Goal: Transaction & Acquisition: Purchase product/service

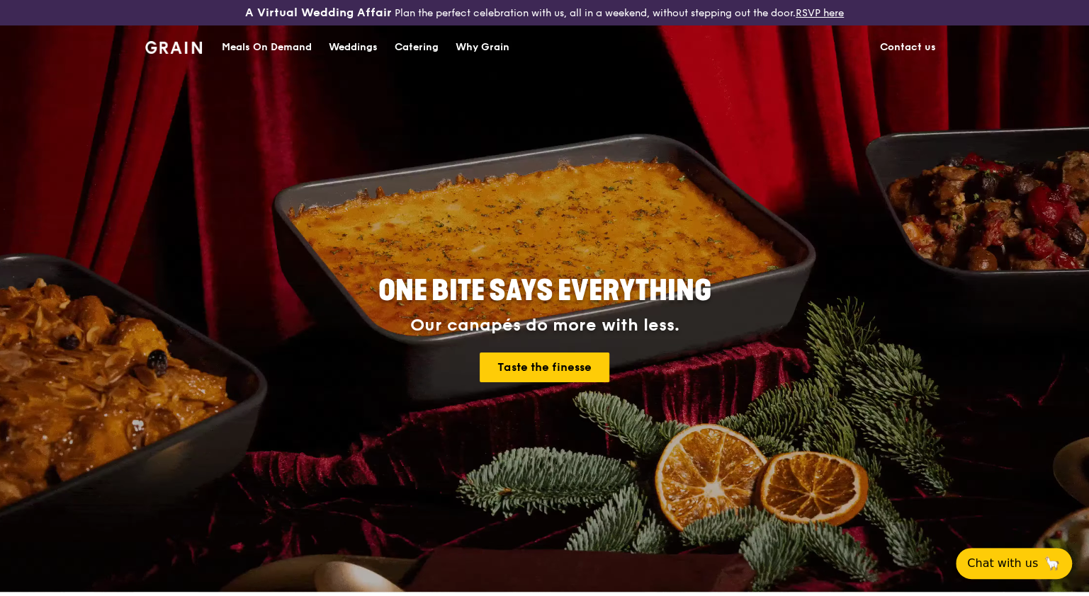
scroll to position [266, 0]
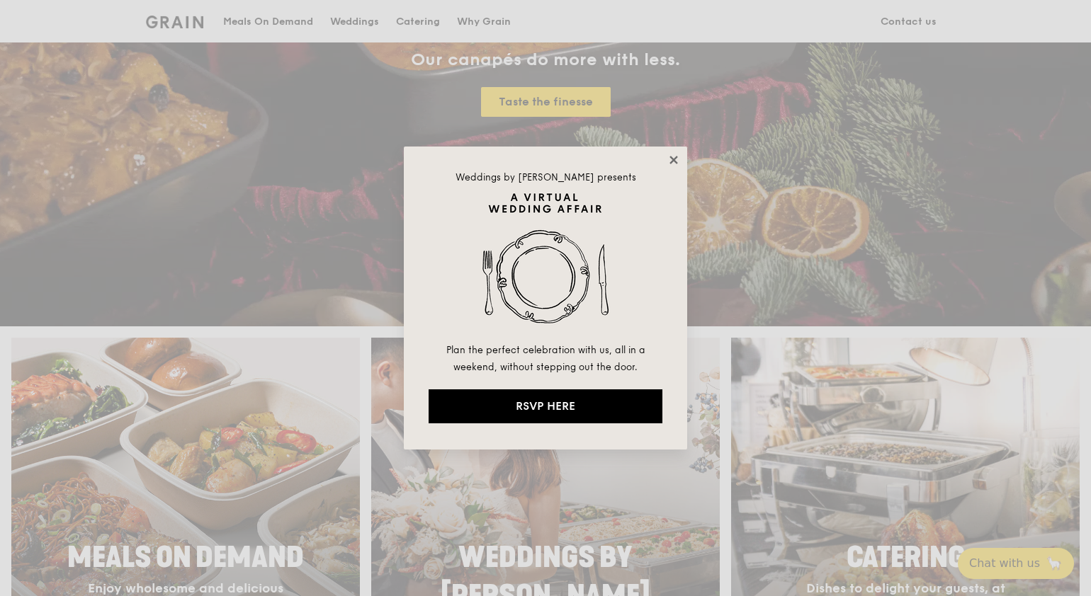
click at [669, 162] on icon at bounding box center [673, 160] width 13 height 13
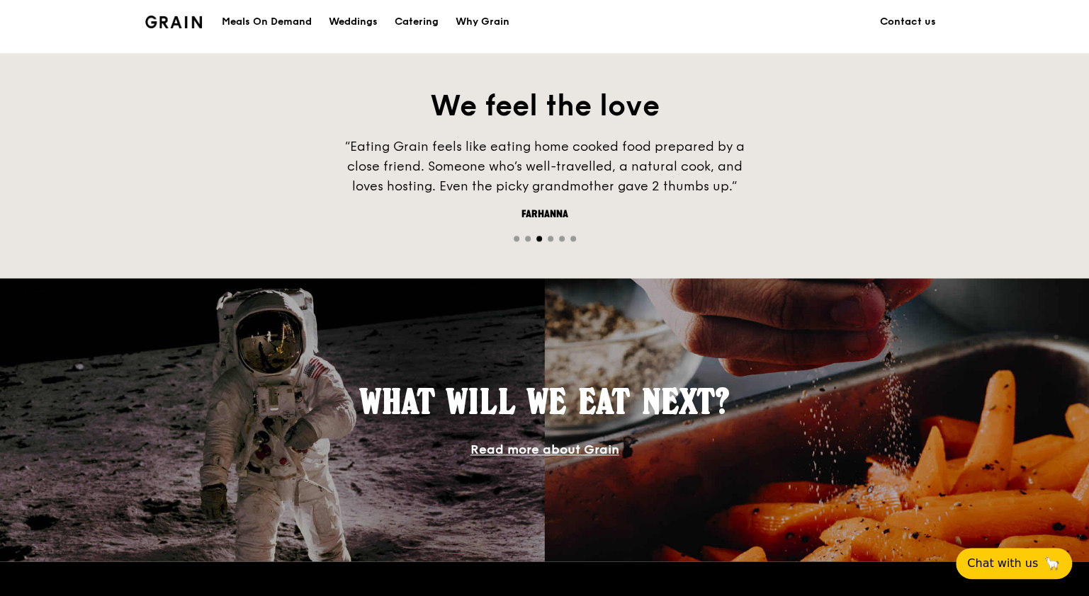
scroll to position [531, 0]
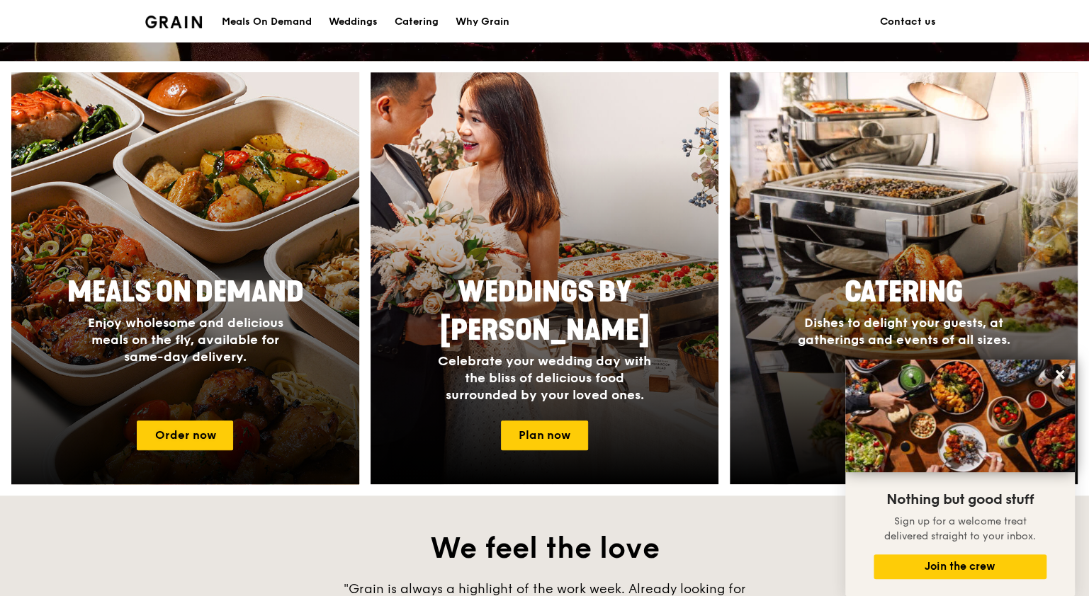
click at [144, 288] on span "Meals On Demand" at bounding box center [185, 293] width 237 height 34
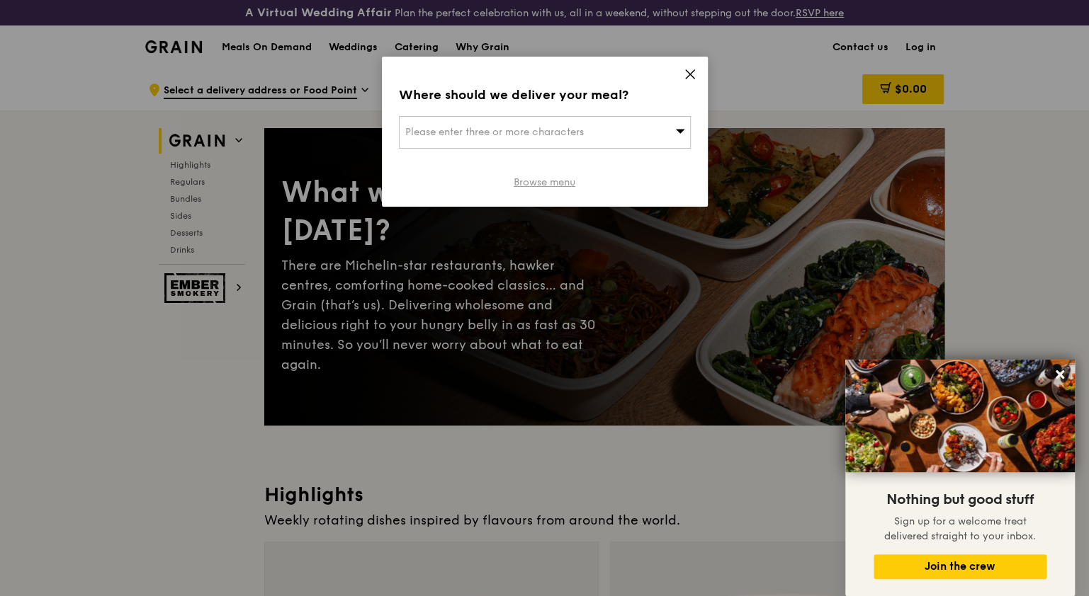
click at [536, 181] on link "Browse menu" at bounding box center [545, 183] width 62 height 14
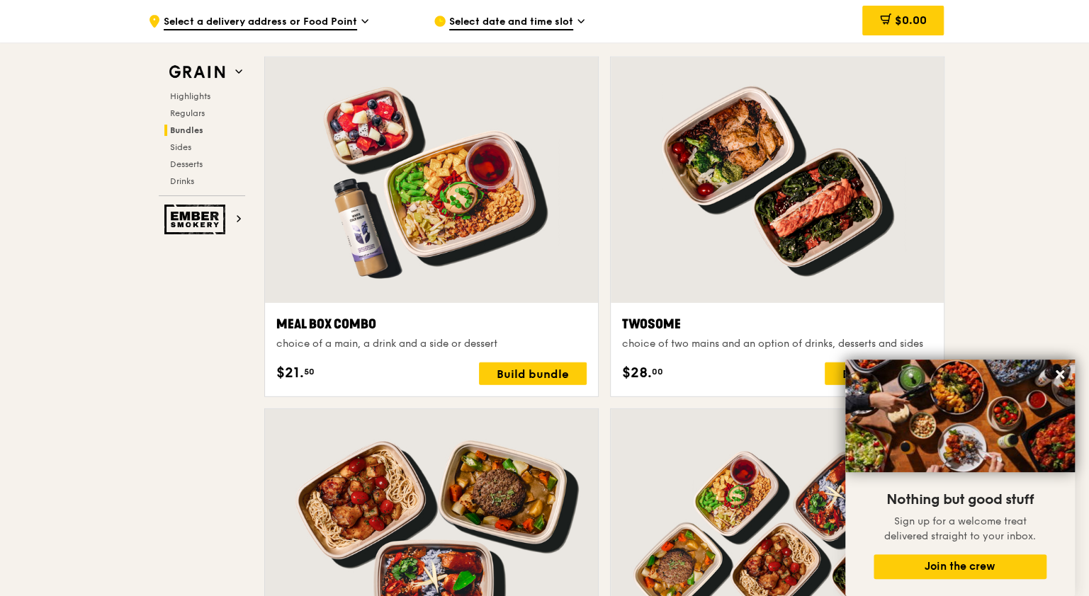
scroll to position [2213, 0]
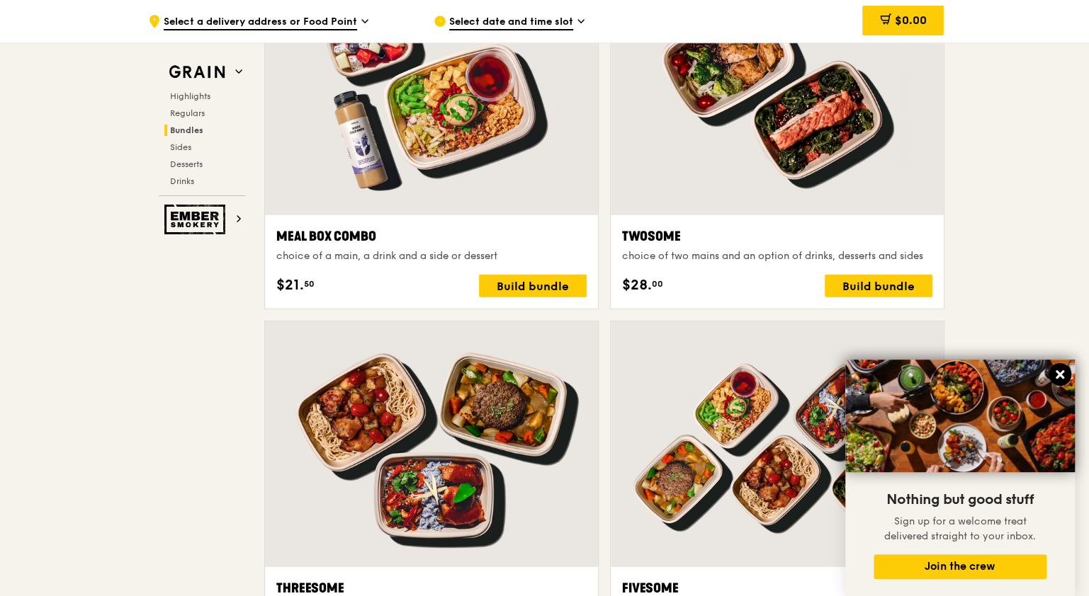
click at [1057, 374] on icon at bounding box center [1059, 374] width 9 height 9
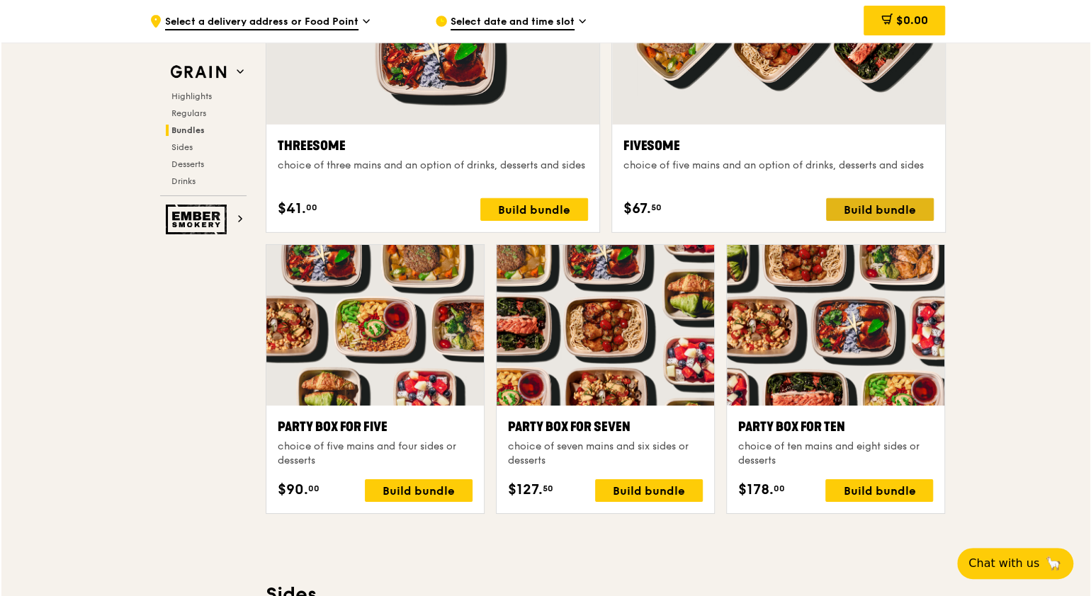
scroll to position [2744, 0]
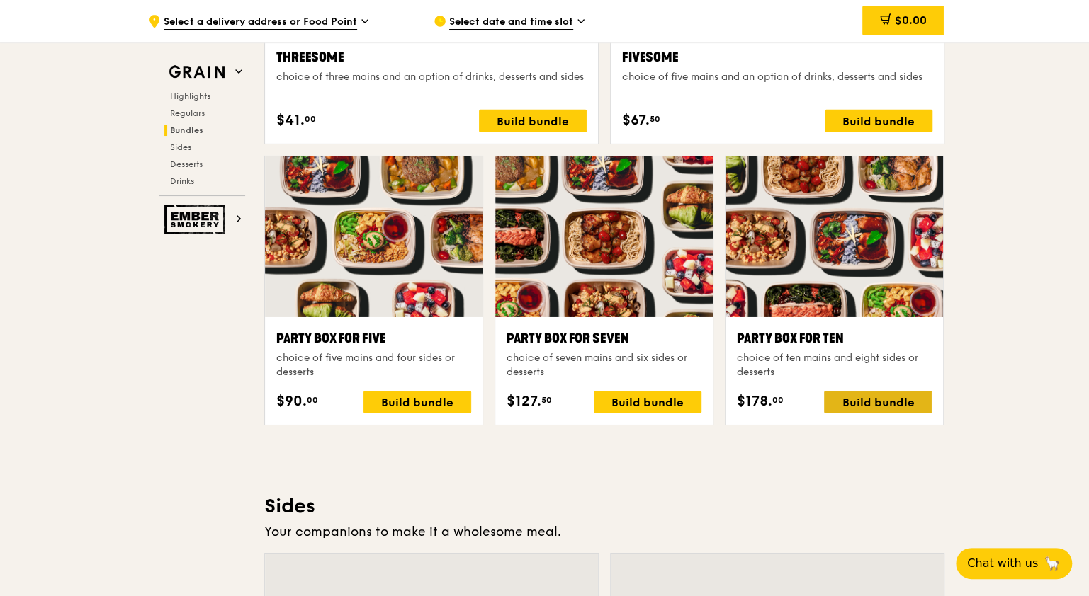
click at [887, 396] on div "Build bundle" at bounding box center [878, 402] width 108 height 23
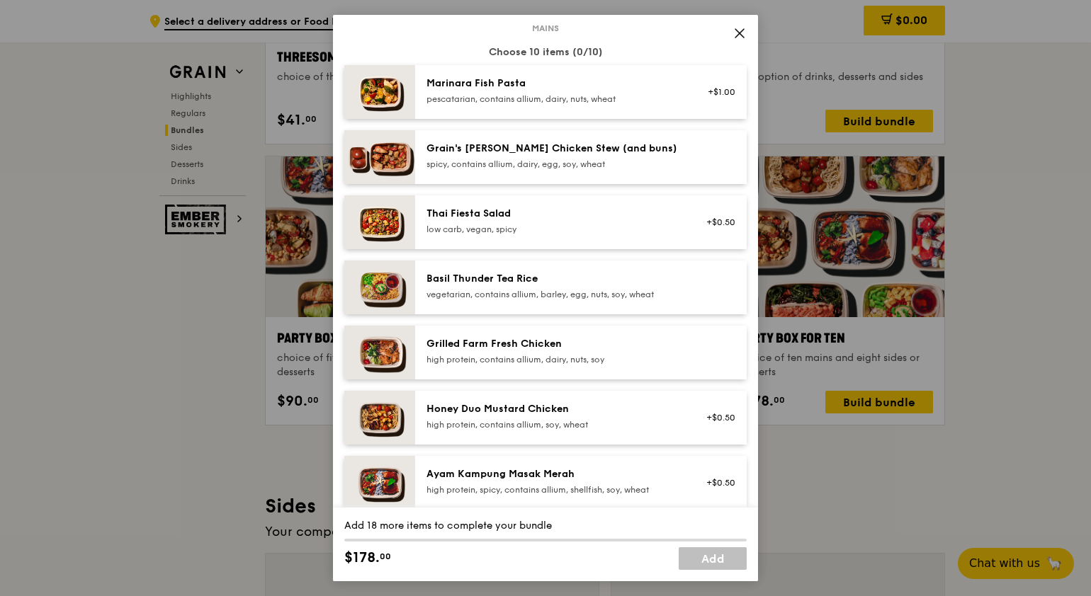
scroll to position [0, 0]
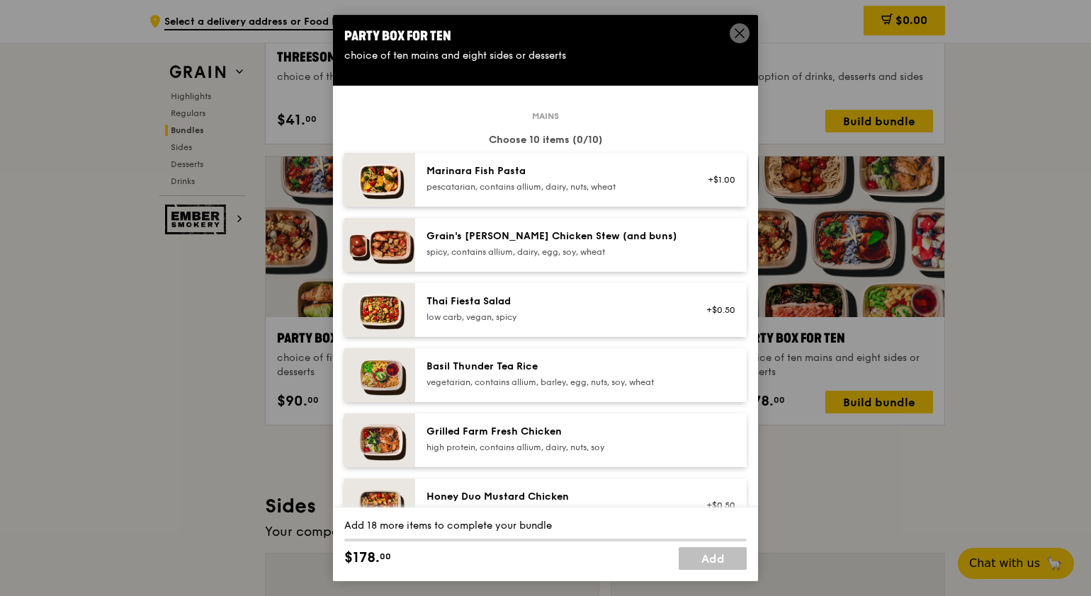
click at [431, 172] on div "Marinara Fish Pasta" at bounding box center [553, 171] width 254 height 14
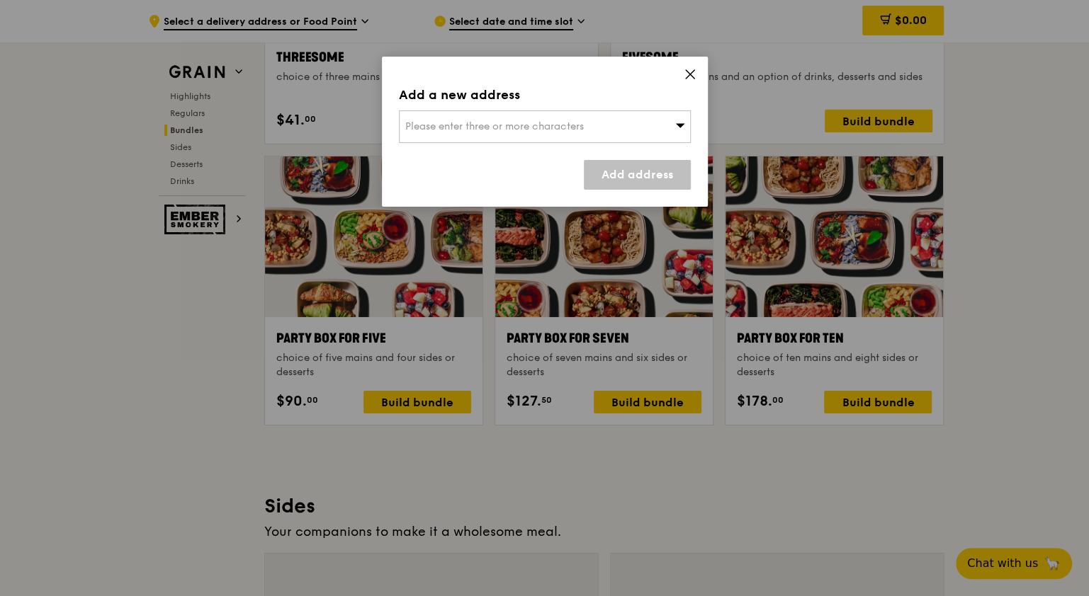
click at [657, 118] on div "Please enter three or more characters" at bounding box center [545, 127] width 292 height 33
click at [506, 146] on li "Please enter 3 or more characters" at bounding box center [545, 155] width 290 height 26
click at [510, 124] on input "search" at bounding box center [545, 126] width 290 height 31
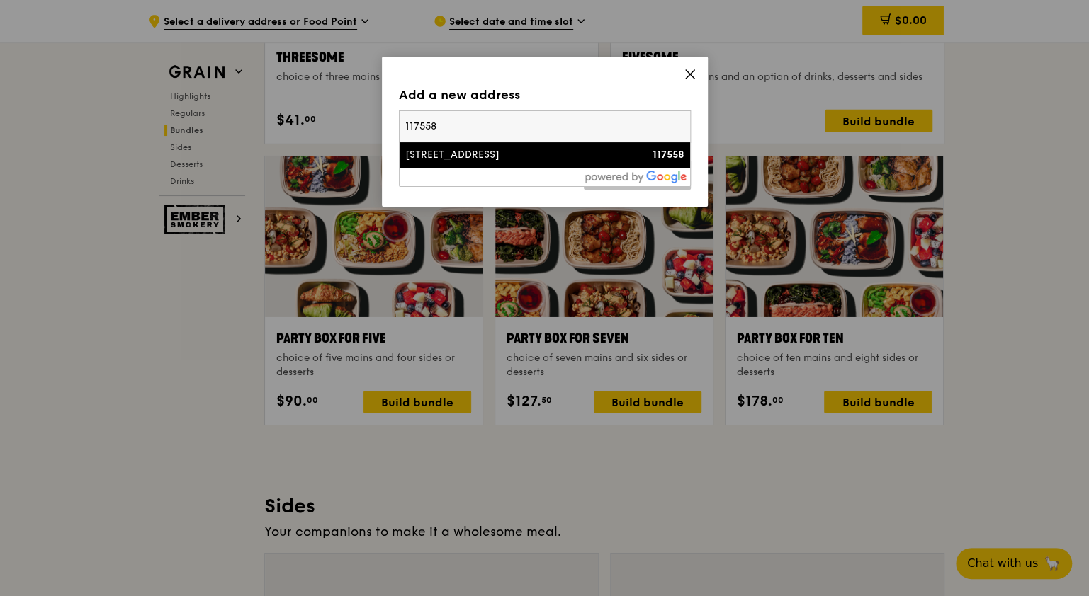
type input "117558"
click at [527, 148] on div "[STREET_ADDRESS]" at bounding box center [510, 155] width 210 height 14
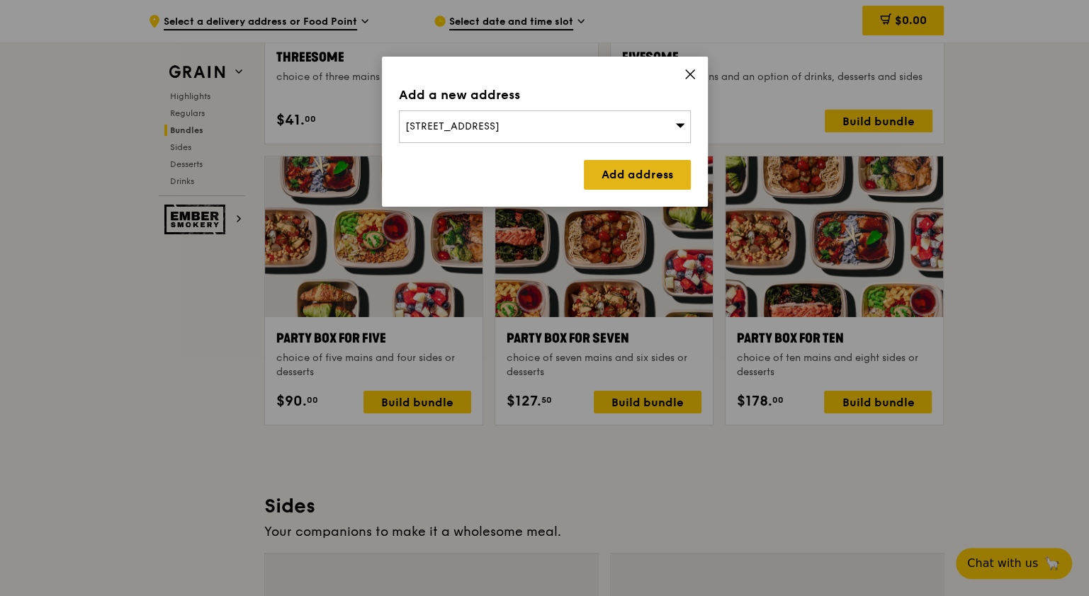
click at [595, 170] on link "Add address" at bounding box center [637, 175] width 107 height 30
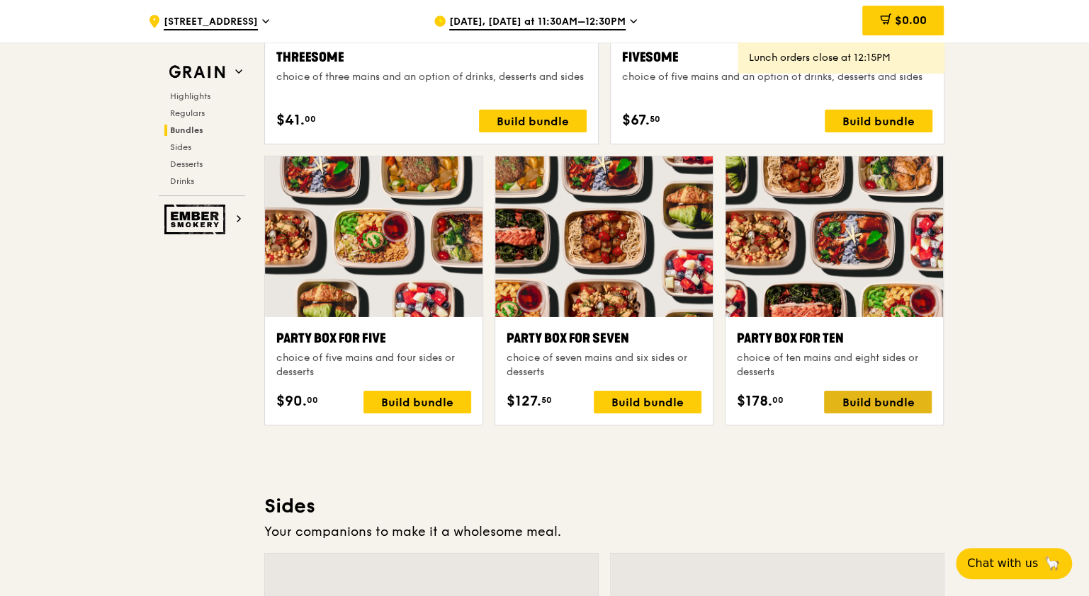
click at [912, 404] on div "Build bundle" at bounding box center [878, 402] width 108 height 23
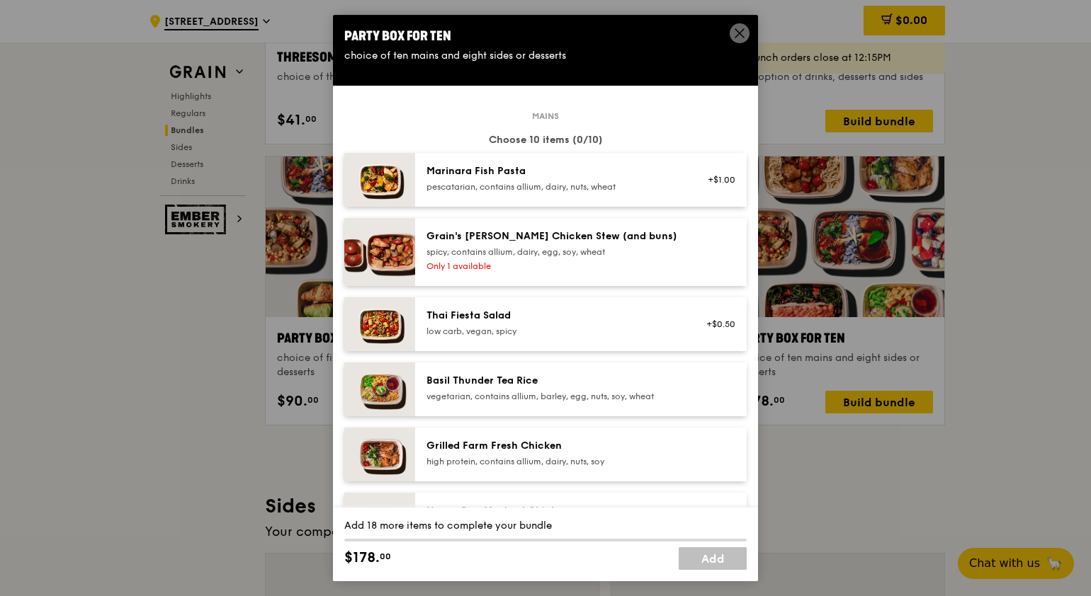
click at [488, 182] on div "pescatarian, contains allium, dairy, nuts, wheat" at bounding box center [553, 186] width 254 height 11
click at [492, 224] on div "Grain's [PERSON_NAME] Chicken Stew (and buns) spicy, contains allium, dairy, eg…" at bounding box center [581, 252] width 332 height 68
click at [495, 301] on div "Thai Fiesta Salad low carb, vegan, spicy +$0.50" at bounding box center [581, 325] width 332 height 54
click at [503, 370] on div "Basil Thunder Tea Rice vegetarian, contains allium, barley, egg, nuts, soy, whe…" at bounding box center [581, 390] width 332 height 54
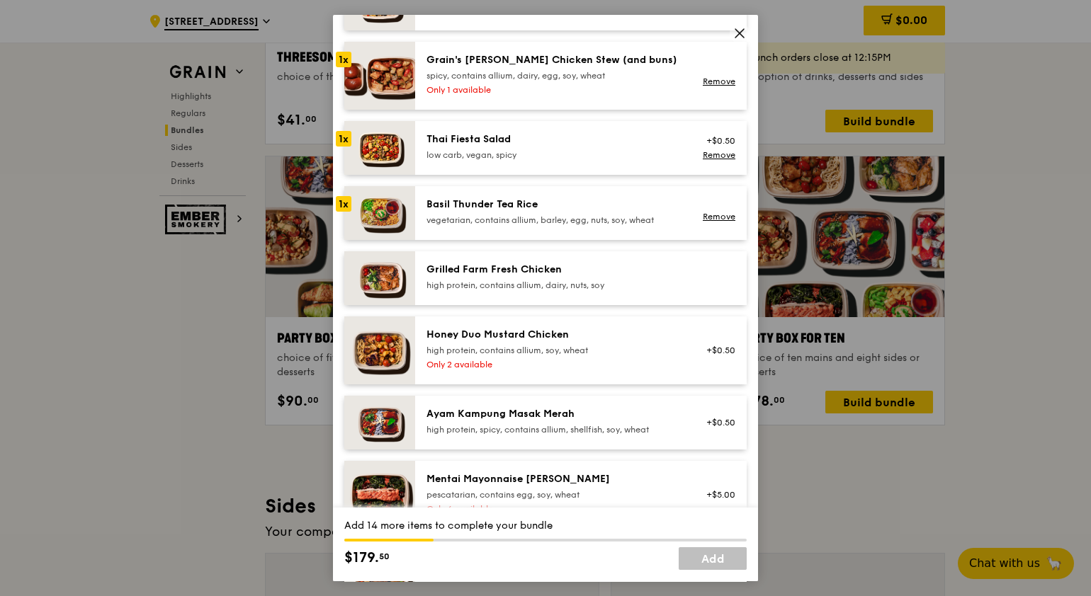
click at [559, 268] on div "Grilled Farm Fresh Chicken" at bounding box center [553, 270] width 254 height 14
click at [556, 343] on div "Honey Duo Mustard Chicken high protein, contains allium, soy, wheat" at bounding box center [553, 342] width 254 height 28
click at [561, 396] on div "Ayam Kampung Masak Merah high protein, spicy, contains allium, shellfish, soy, …" at bounding box center [581, 423] width 332 height 54
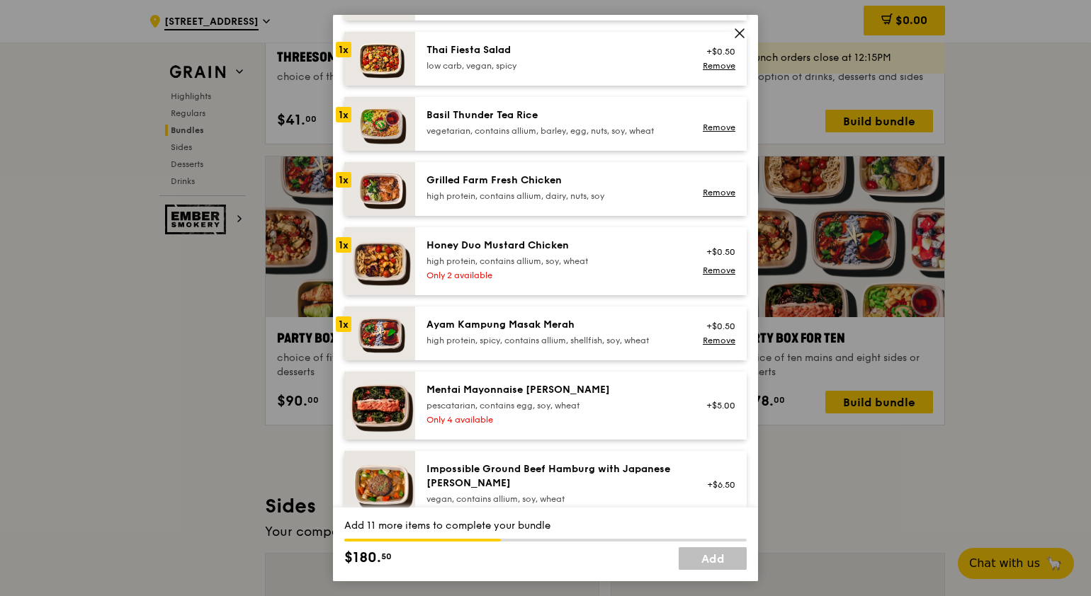
click at [562, 375] on div "Mentai Mayonnaise [PERSON_NAME] pescatarian, contains egg, soy, wheat Only 4 av…" at bounding box center [581, 406] width 332 height 68
drag, startPoint x: 579, startPoint y: 472, endPoint x: 580, endPoint y: 457, distance: 15.6
click at [579, 472] on div "Impossible Ground Beef Hamburg with Japanese [PERSON_NAME]" at bounding box center [553, 477] width 254 height 28
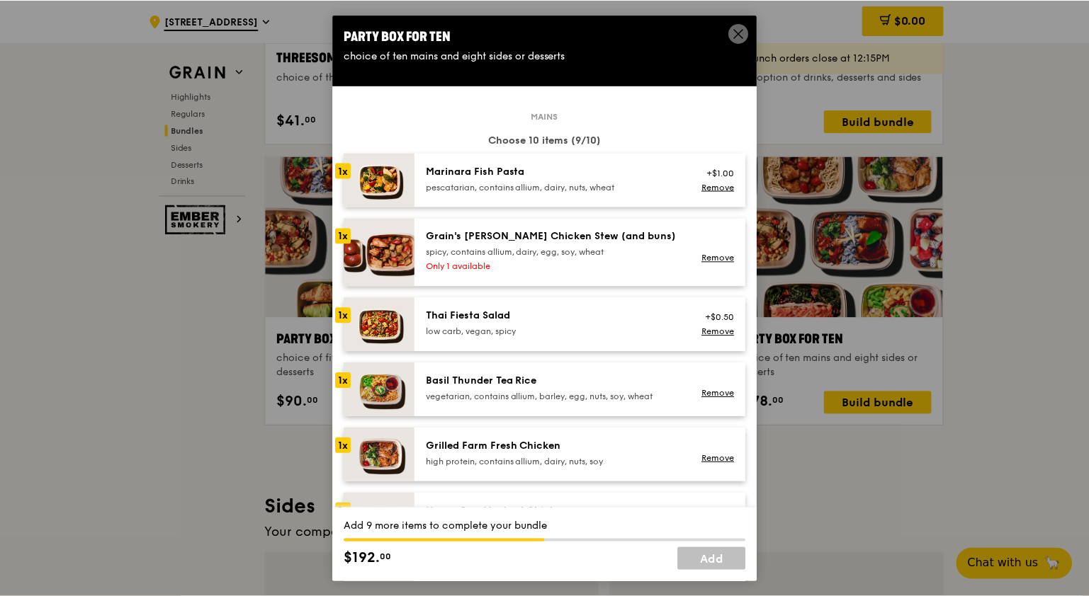
scroll to position [443, 0]
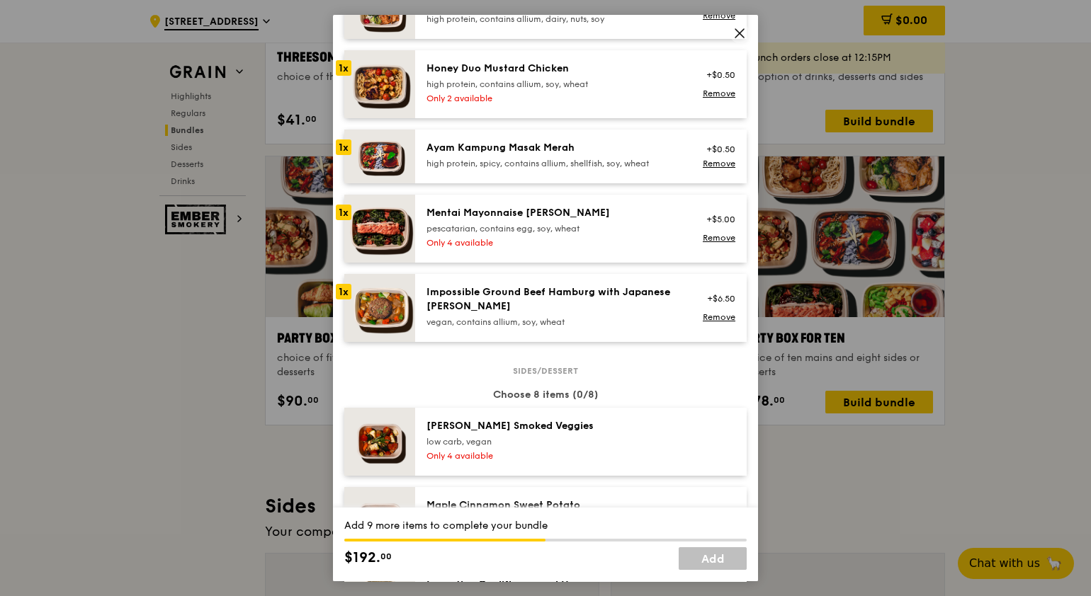
click at [590, 322] on div "vegan, contains allium, soy, wheat" at bounding box center [553, 322] width 254 height 11
click at [567, 249] on div "Mentai Mayonnaise [PERSON_NAME] pescatarian, contains egg, soy, wheat Only 4 av…" at bounding box center [553, 228] width 271 height 45
click at [740, 32] on icon at bounding box center [739, 33] width 13 height 13
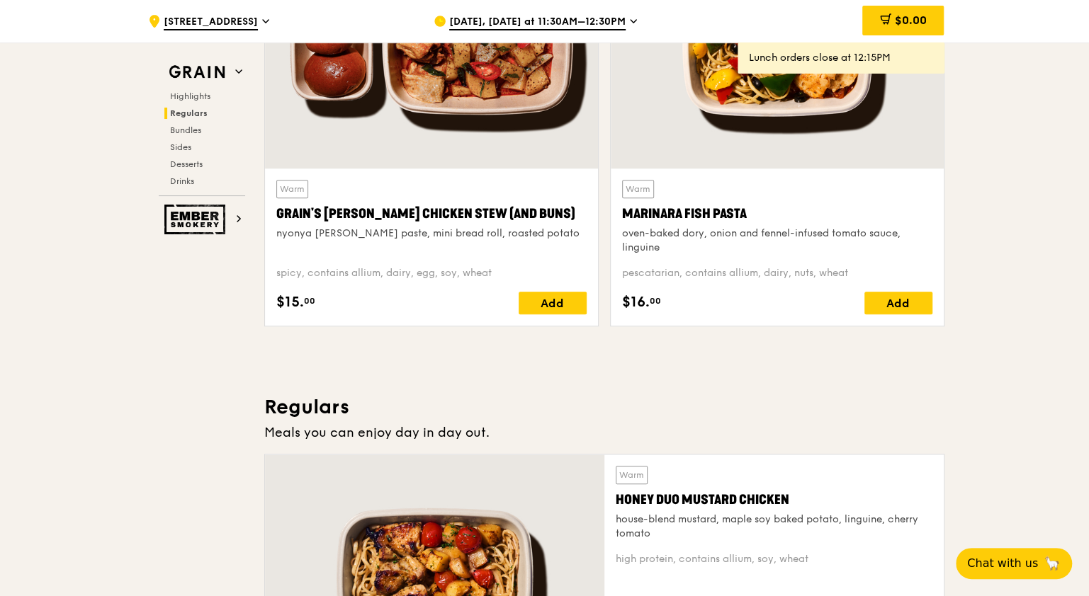
scroll to position [974, 0]
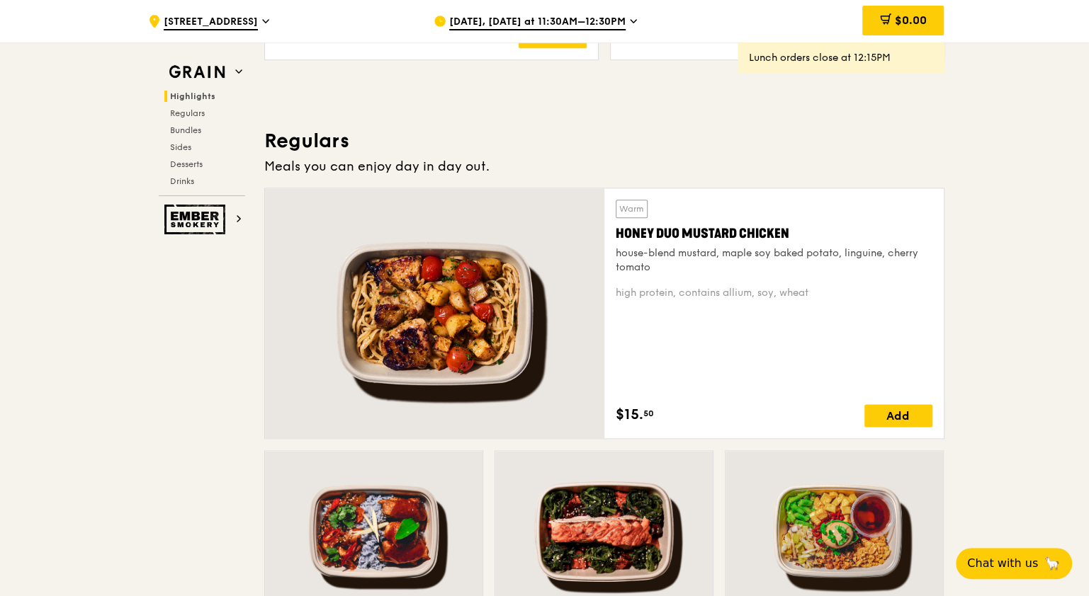
scroll to position [797, 0]
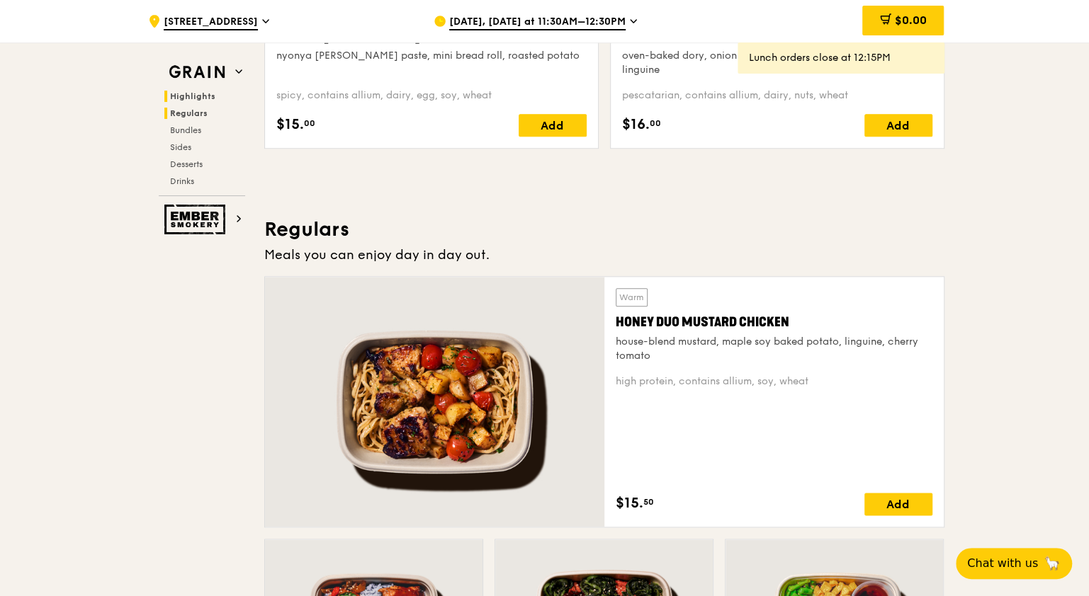
click at [186, 114] on span "Regulars" at bounding box center [189, 113] width 38 height 10
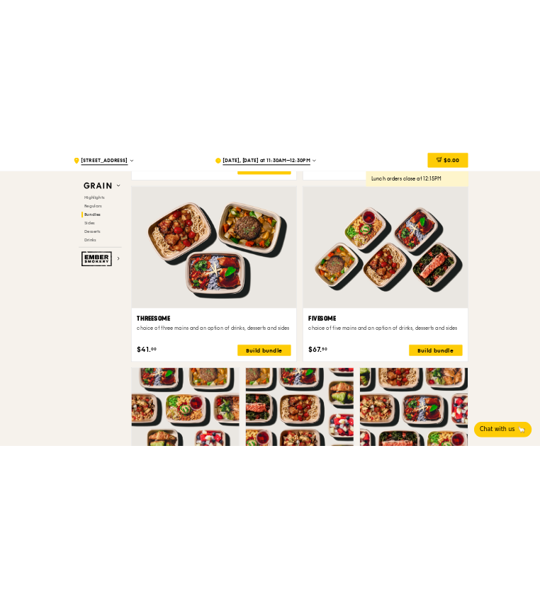
scroll to position [2727, 0]
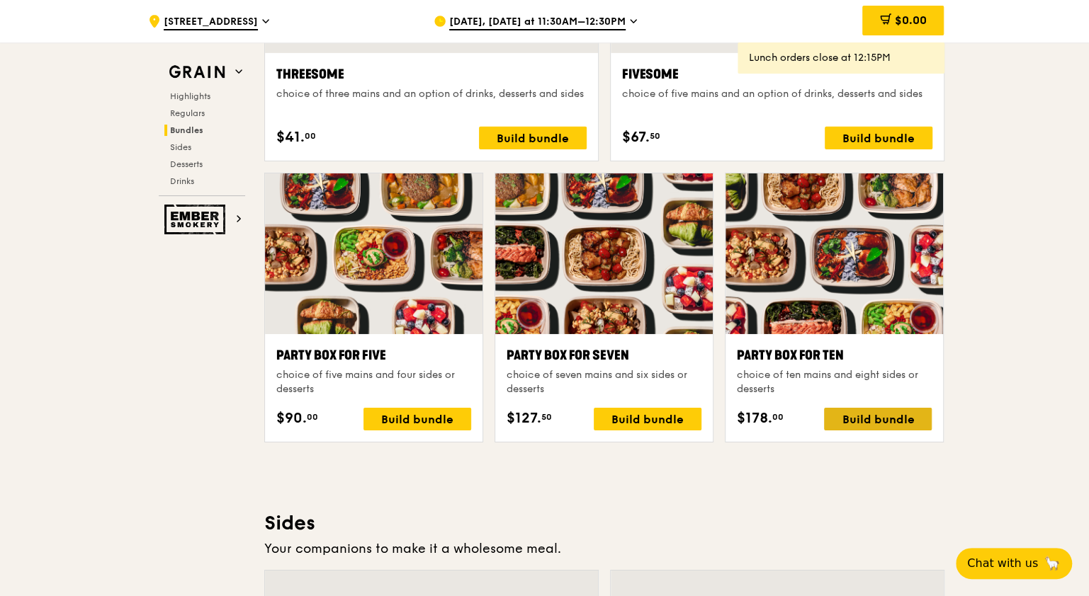
click at [846, 419] on div "Build bundle" at bounding box center [878, 419] width 108 height 23
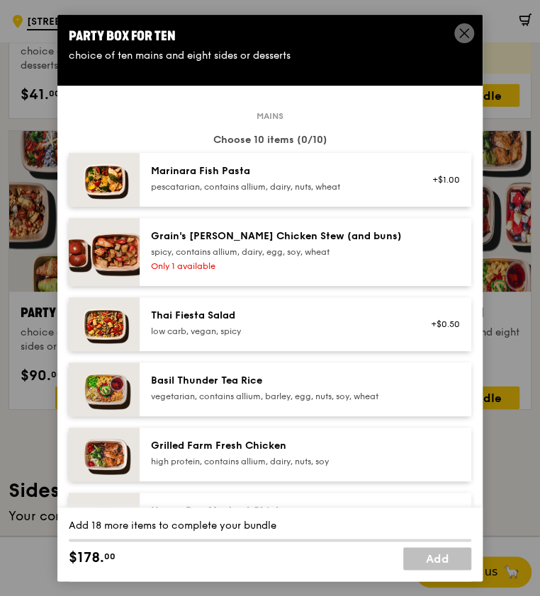
scroll to position [2608, 0]
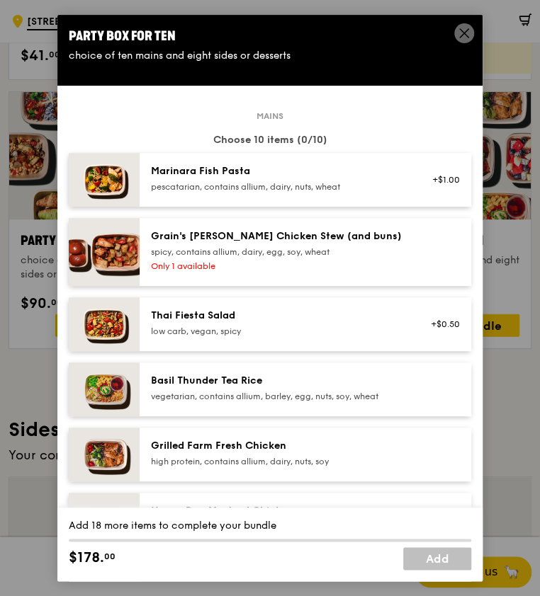
click at [216, 237] on div "Grain's [PERSON_NAME] Chicken Stew (and buns)" at bounding box center [278, 237] width 254 height 14
click at [215, 235] on div "Grain's [PERSON_NAME] Chicken Stew (and buns)" at bounding box center [278, 237] width 254 height 14
click at [427, 253] on link "Remove" at bounding box center [443, 258] width 33 height 10
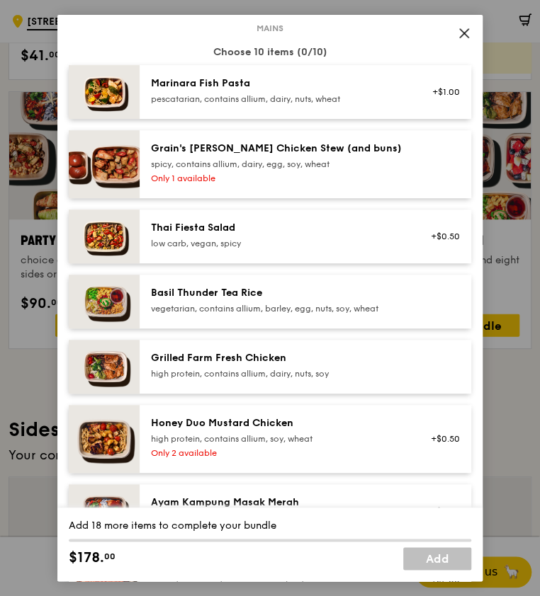
click at [302, 164] on div "spicy, contains allium, dairy, egg, soy, wheat" at bounding box center [278, 164] width 254 height 11
drag, startPoint x: 302, startPoint y: 163, endPoint x: 149, endPoint y: 160, distance: 153.0
click at [151, 160] on div "spicy, contains allium, dairy, egg, soy, wheat" at bounding box center [278, 164] width 254 height 11
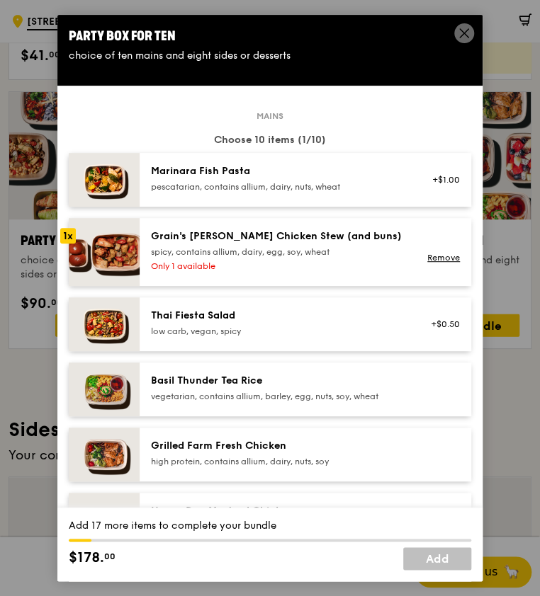
click at [460, 38] on icon at bounding box center [464, 33] width 13 height 13
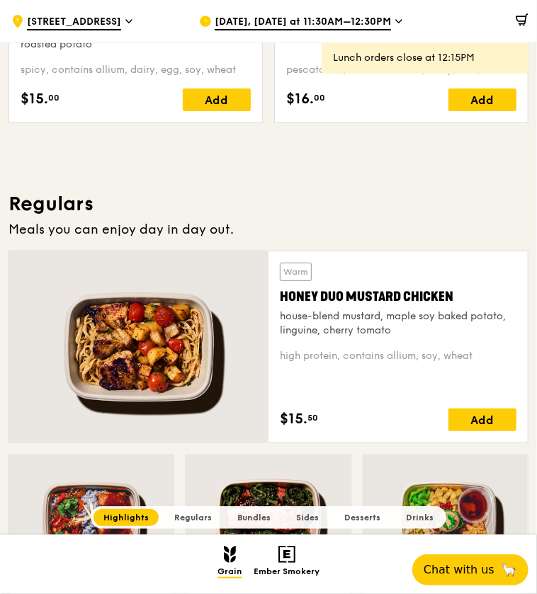
scroll to position [336, 0]
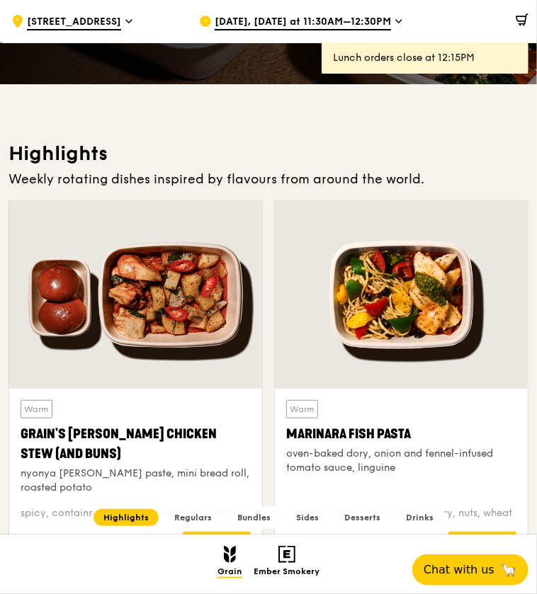
click at [193, 308] on div at bounding box center [135, 295] width 253 height 188
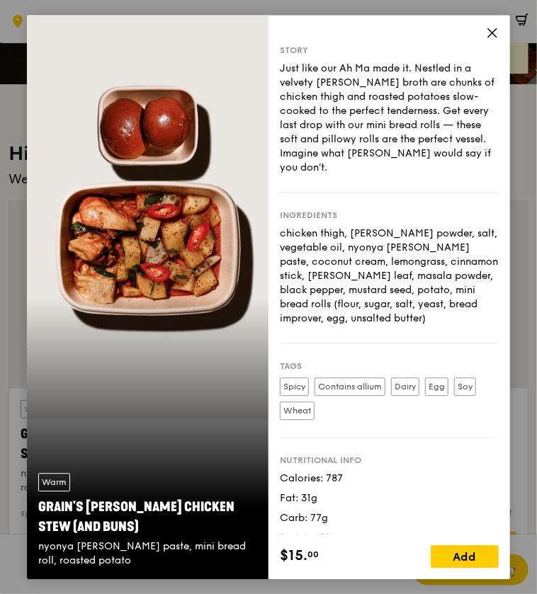
click at [487, 33] on icon at bounding box center [492, 32] width 13 height 13
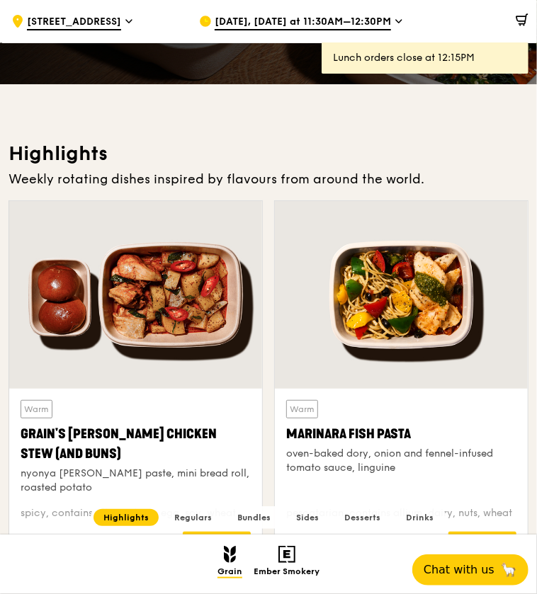
click at [363, 326] on div at bounding box center [401, 295] width 253 height 188
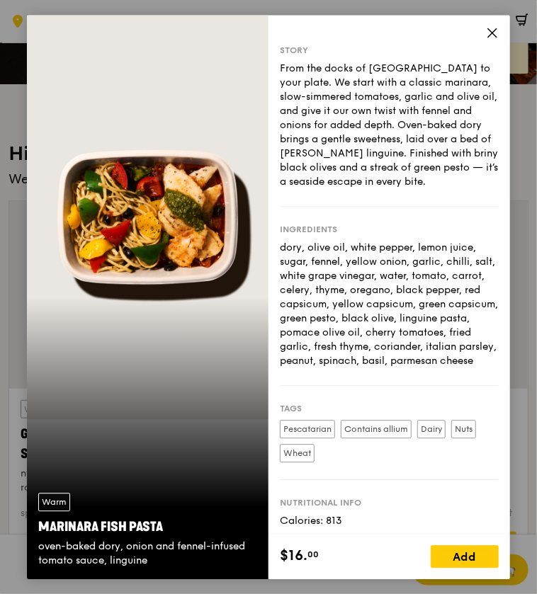
click at [489, 34] on icon at bounding box center [492, 32] width 13 height 13
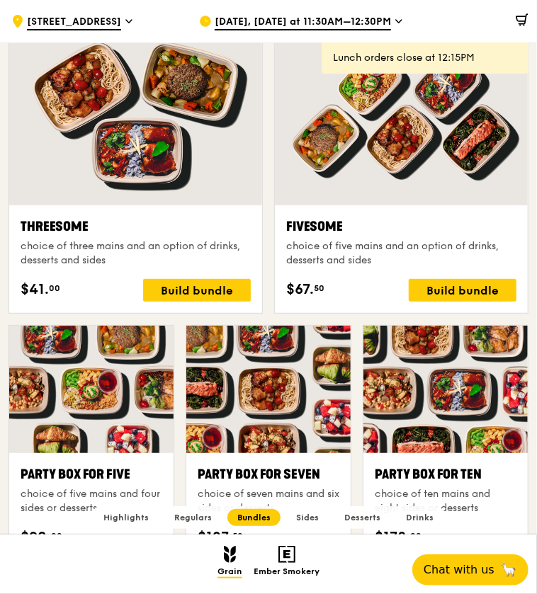
scroll to position [2549, 0]
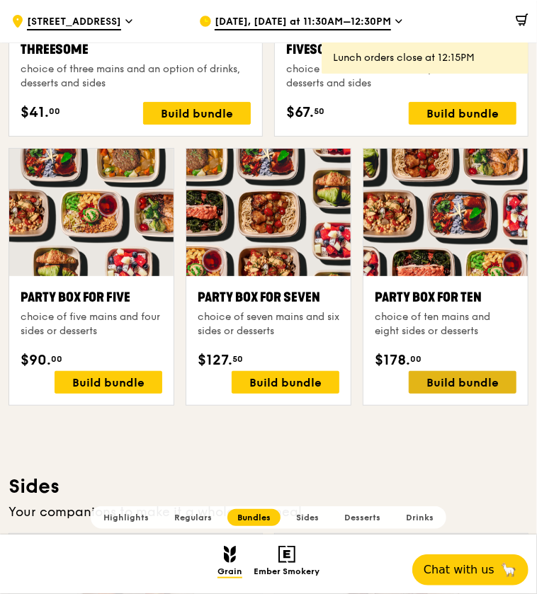
click at [443, 378] on div "Build bundle" at bounding box center [463, 382] width 108 height 23
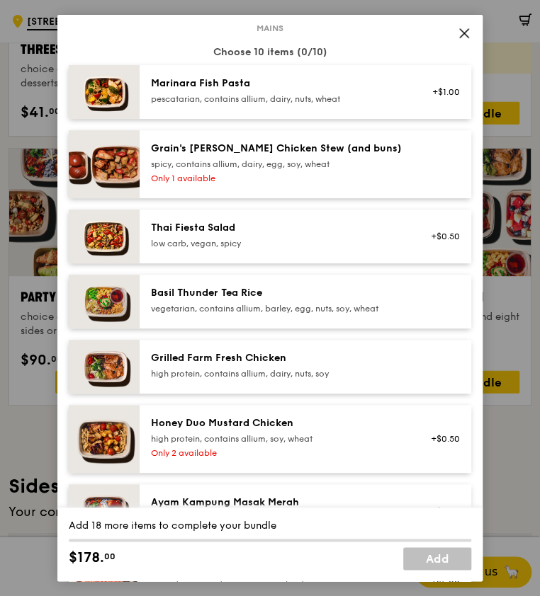
scroll to position [0, 0]
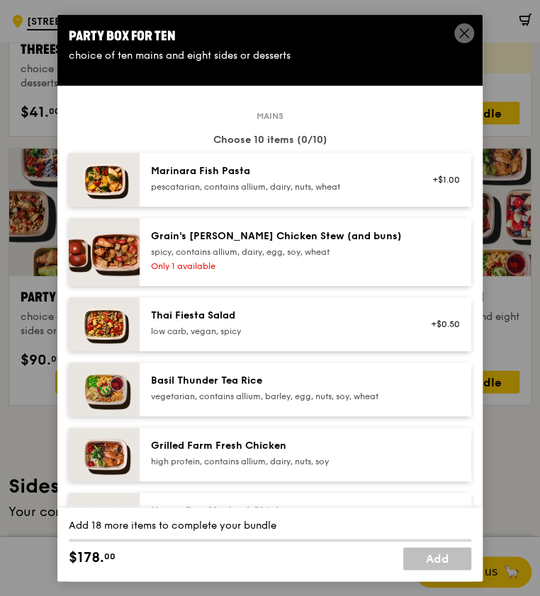
click at [348, 183] on div "pescatarian, contains allium, dairy, nuts, wheat" at bounding box center [278, 186] width 254 height 11
click at [437, 182] on link "Remove" at bounding box center [443, 187] width 33 height 10
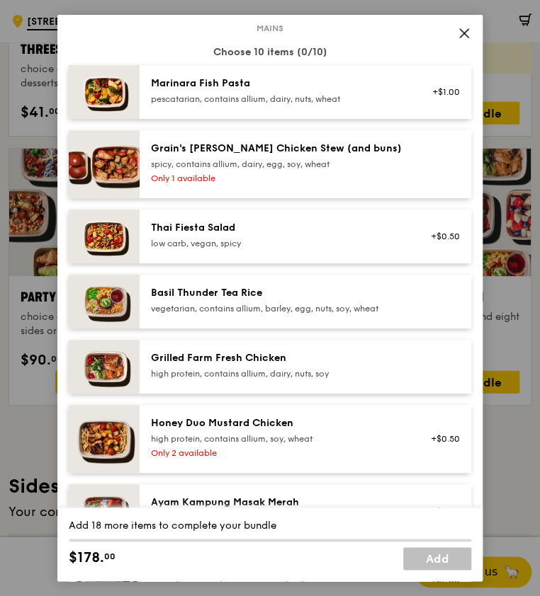
scroll to position [176, 0]
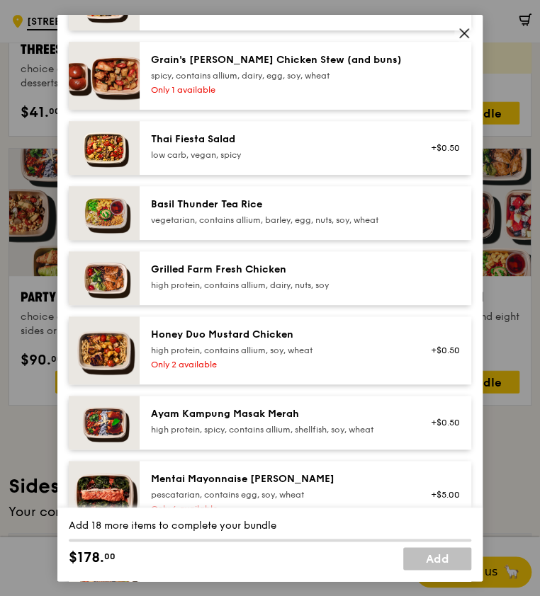
click at [466, 35] on icon at bounding box center [464, 33] width 13 height 13
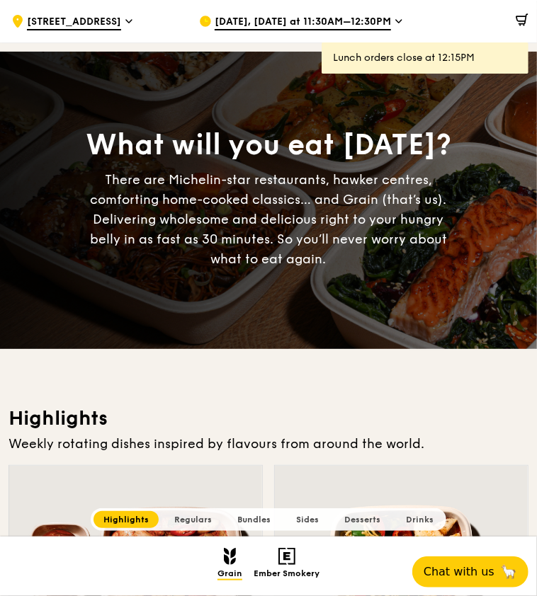
scroll to position [425, 0]
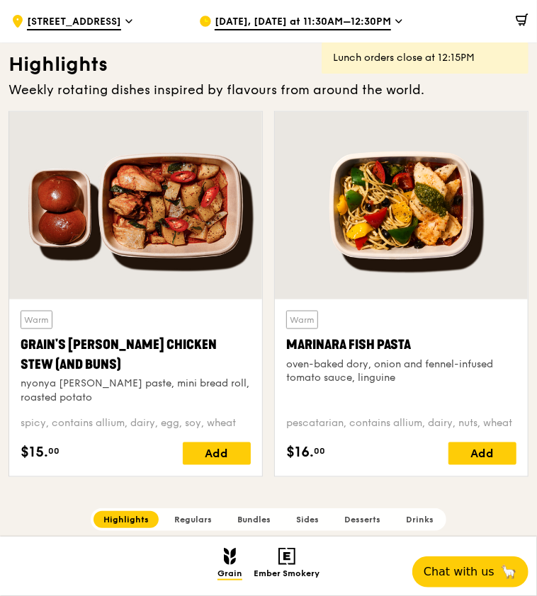
drag, startPoint x: 73, startPoint y: 397, endPoint x: 61, endPoint y: 407, distance: 15.2
click at [62, 407] on div "Warm Grain's [PERSON_NAME] Chicken Stew (and buns) nyonya [PERSON_NAME] paste, …" at bounding box center [136, 388] width 230 height 154
click at [81, 358] on div "Grain's [PERSON_NAME] Chicken Stew (and buns)" at bounding box center [136, 355] width 230 height 40
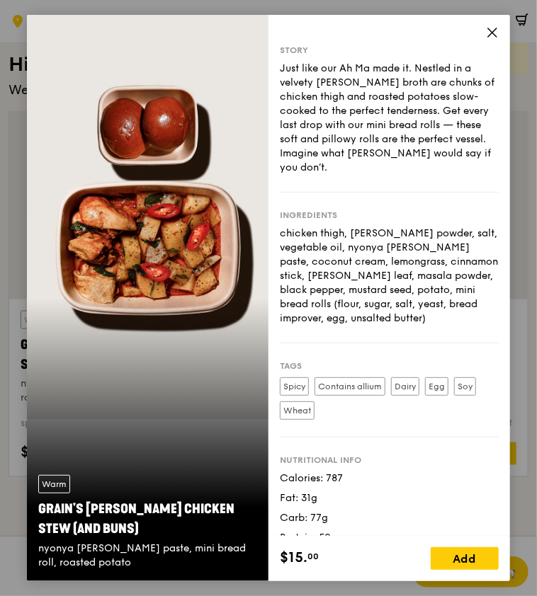
drag, startPoint x: 370, startPoint y: 383, endPoint x: 275, endPoint y: 350, distance: 101.0
click at [275, 350] on div "Story Just like our Ah Ma made it. Nestled in a velvety [PERSON_NAME] broth are…" at bounding box center [389, 275] width 242 height 521
copy div "Spicy Contains allium Dairy Egg Soy Wheat"
click at [486, 35] on icon at bounding box center [492, 32] width 13 height 13
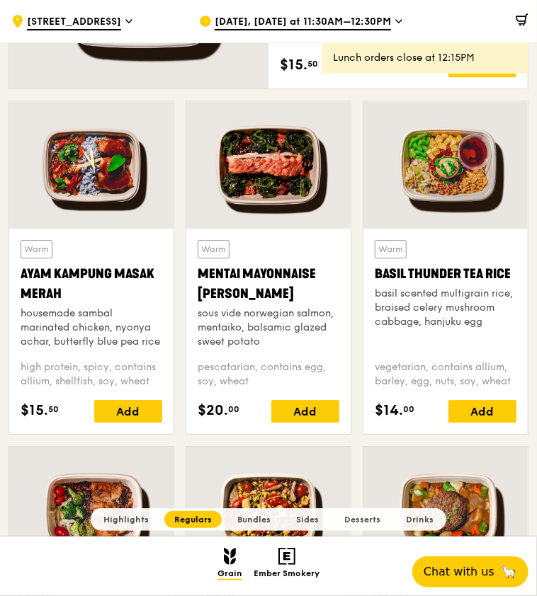
scroll to position [1310, 0]
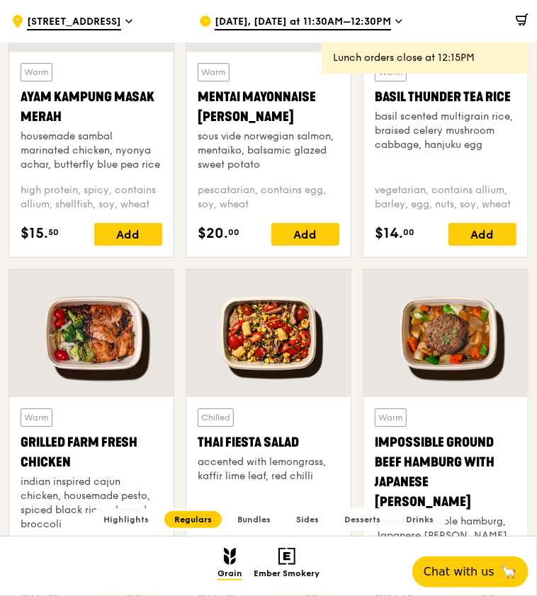
click at [88, 400] on div "Warm Grilled Farm Fresh Chicken indian inspired cajun chicken, housemade pesto,…" at bounding box center [91, 509] width 164 height 225
click at [106, 346] on div at bounding box center [91, 334] width 164 height 128
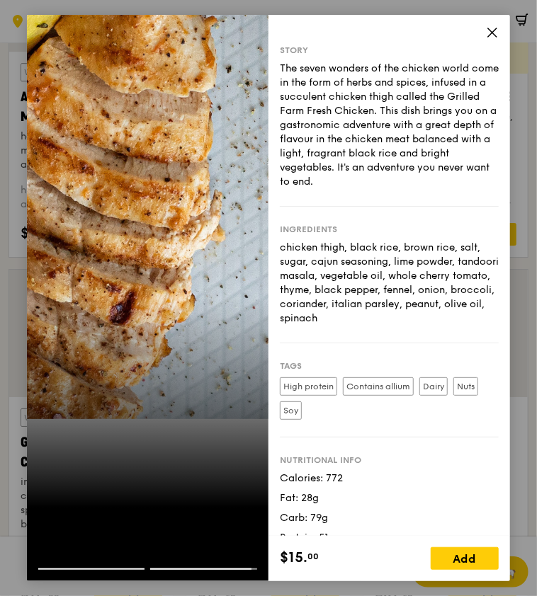
click at [495, 35] on icon at bounding box center [492, 32] width 9 height 9
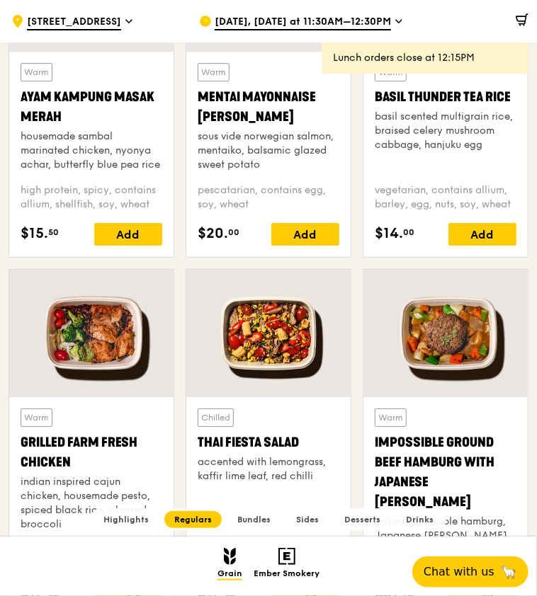
click at [300, 369] on div at bounding box center [268, 334] width 164 height 128
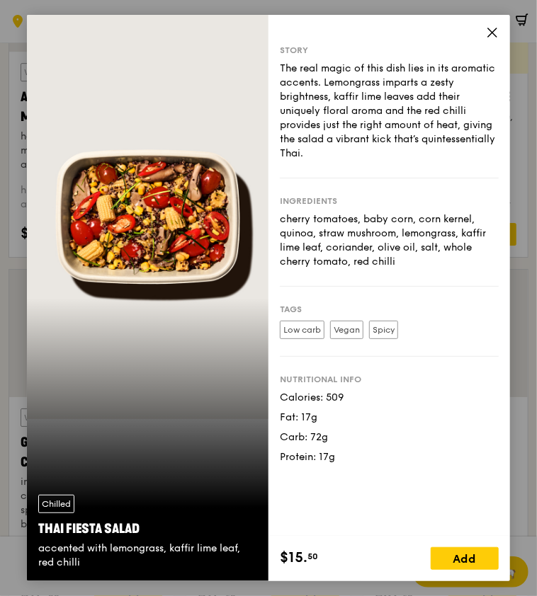
click at [491, 32] on icon at bounding box center [492, 32] width 9 height 9
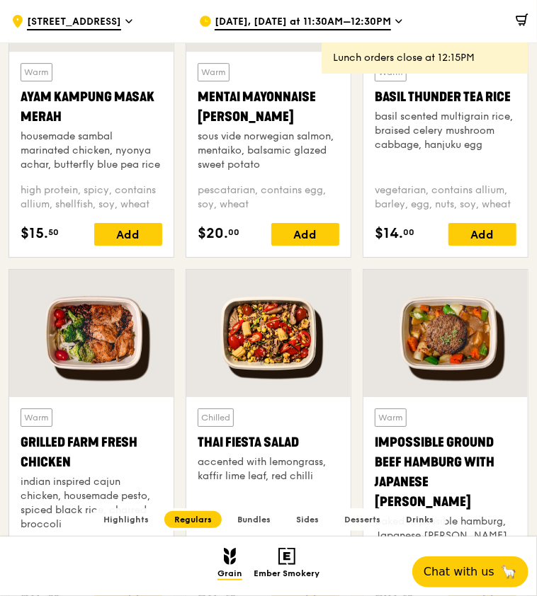
scroll to position [1133, 0]
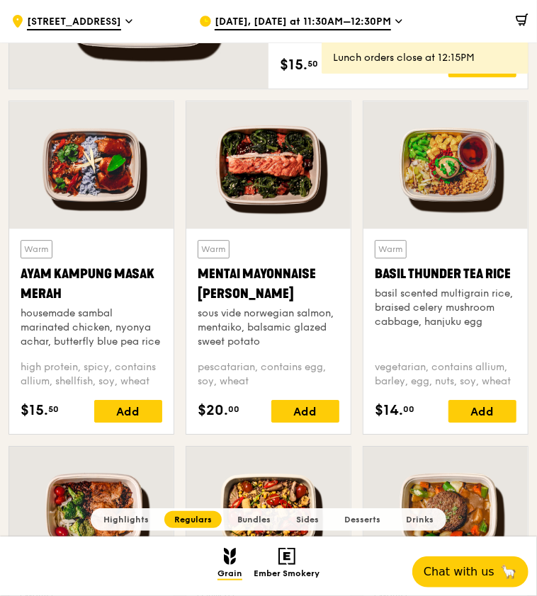
click at [452, 230] on div "Warm Basil Thunder Tea [PERSON_NAME] scented multigrain rice, braised celery mu…" at bounding box center [445, 331] width 164 height 205
click at [446, 194] on div at bounding box center [445, 165] width 164 height 128
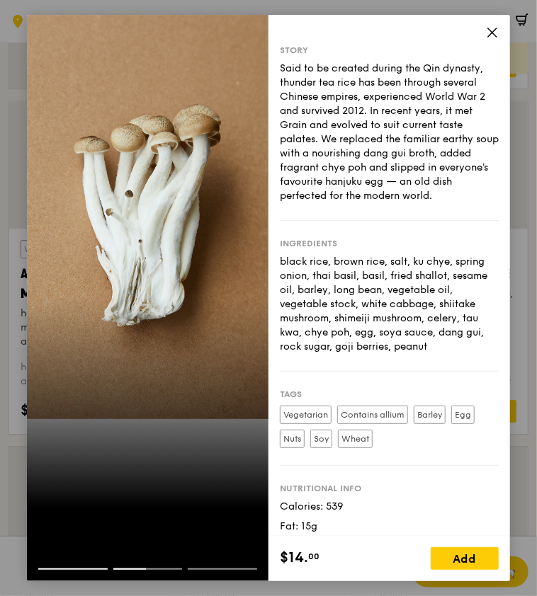
click at [497, 34] on icon at bounding box center [492, 32] width 13 height 13
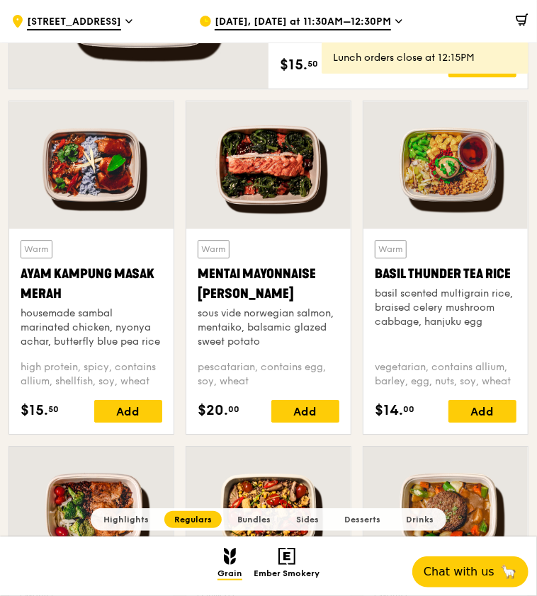
scroll to position [1045, 0]
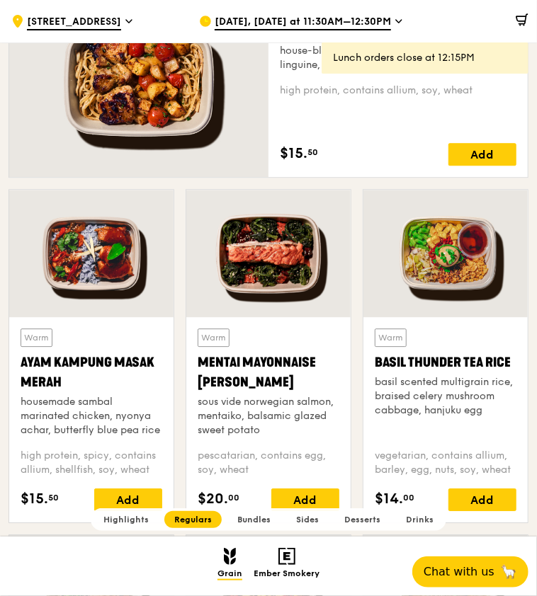
click at [113, 300] on div at bounding box center [91, 254] width 164 height 128
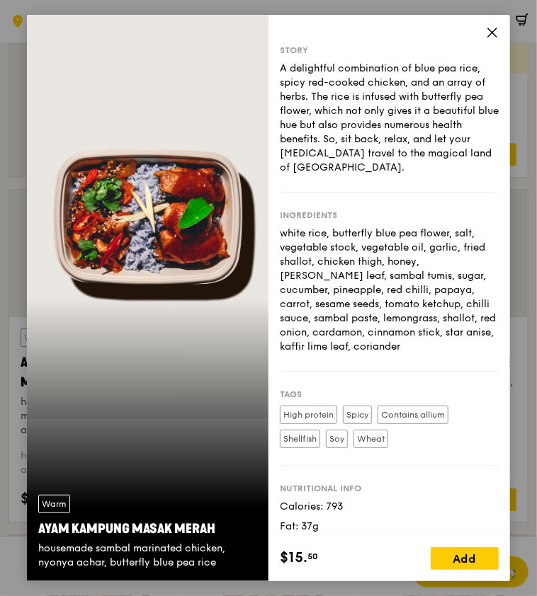
click at [79, 347] on div "Warm Ayam [GEOGRAPHIC_DATA] housemade sambal marinated chicken, nyonya achar, b…" at bounding box center [148, 298] width 242 height 567
click at [492, 32] on icon at bounding box center [492, 32] width 9 height 9
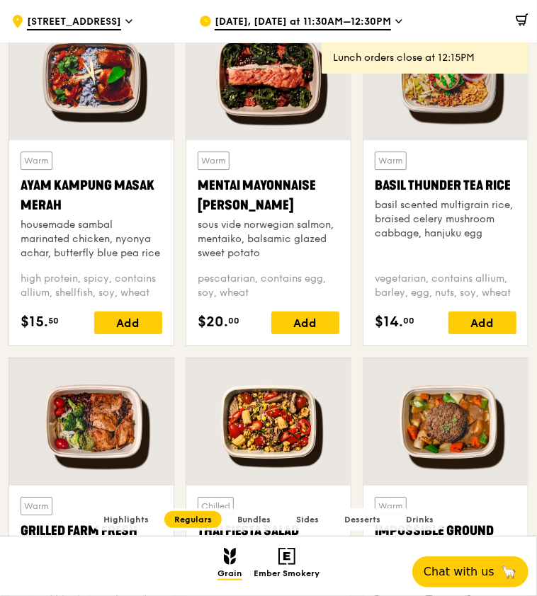
scroll to position [1310, 0]
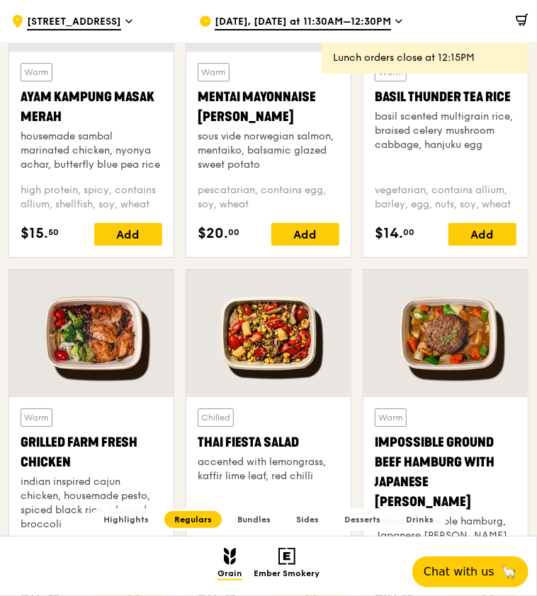
click at [140, 421] on div "Warm Grilled Farm Fresh Chicken indian inspired cajun chicken, housemade pesto,…" at bounding box center [92, 473] width 142 height 129
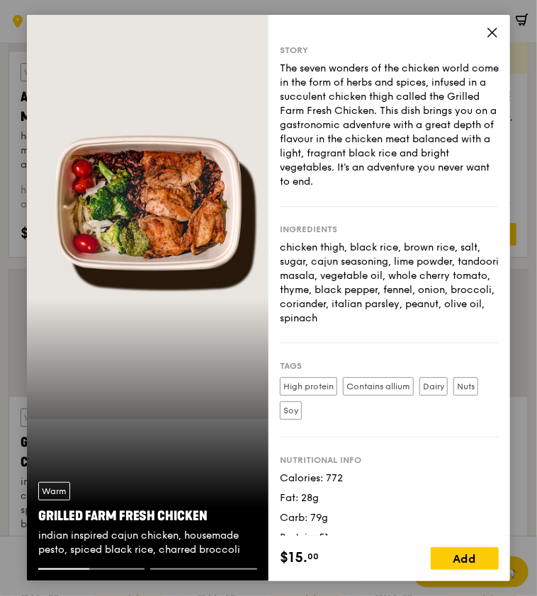
click at [91, 293] on div "Warm Grilled Farm Fresh Chicken indian inspired cajun chicken, housemade pesto,…" at bounding box center [148, 298] width 242 height 567
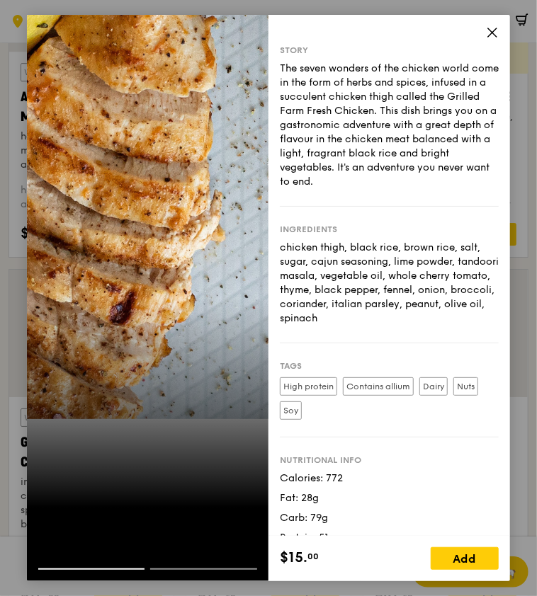
click at [93, 292] on div at bounding box center [148, 298] width 242 height 567
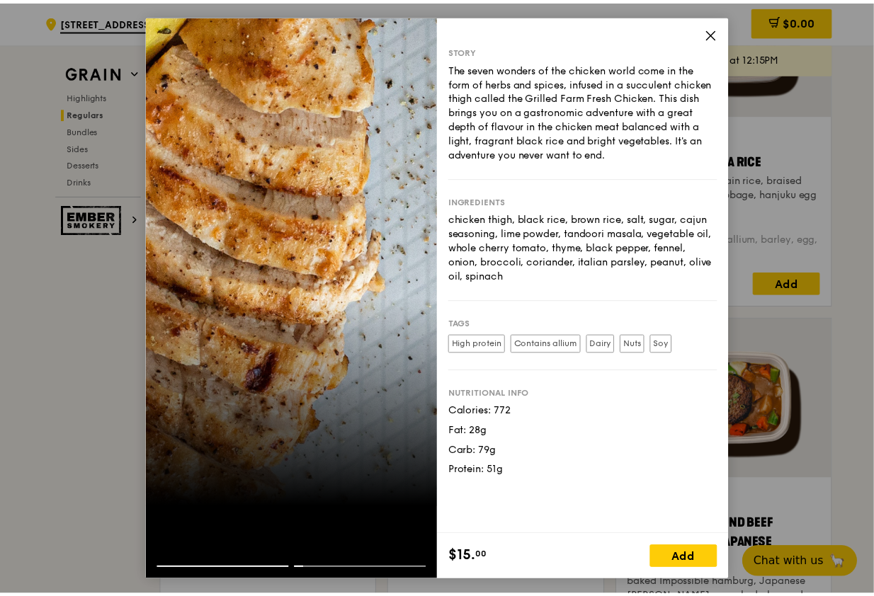
scroll to position [1441, 0]
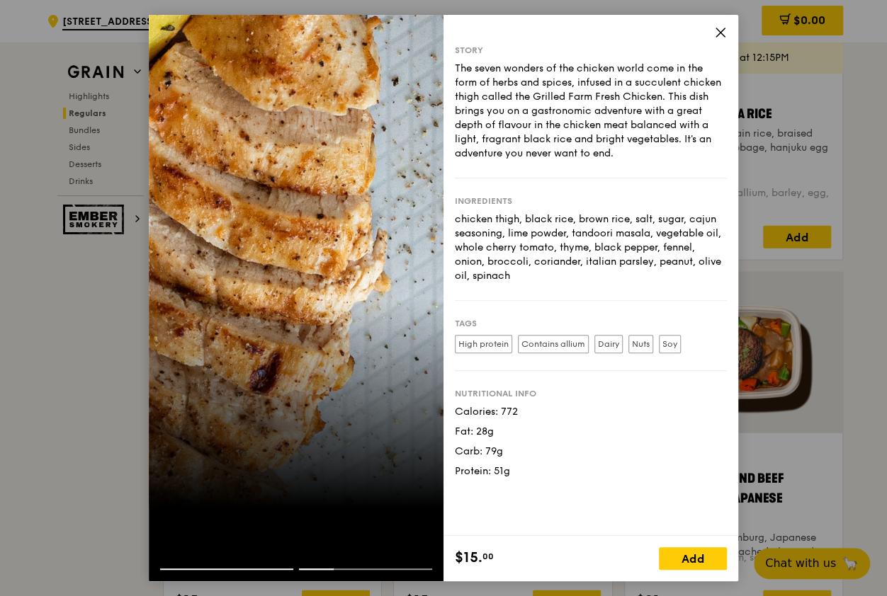
click at [215, 570] on div at bounding box center [296, 575] width 295 height 13
click at [363, 372] on div at bounding box center [296, 298] width 295 height 567
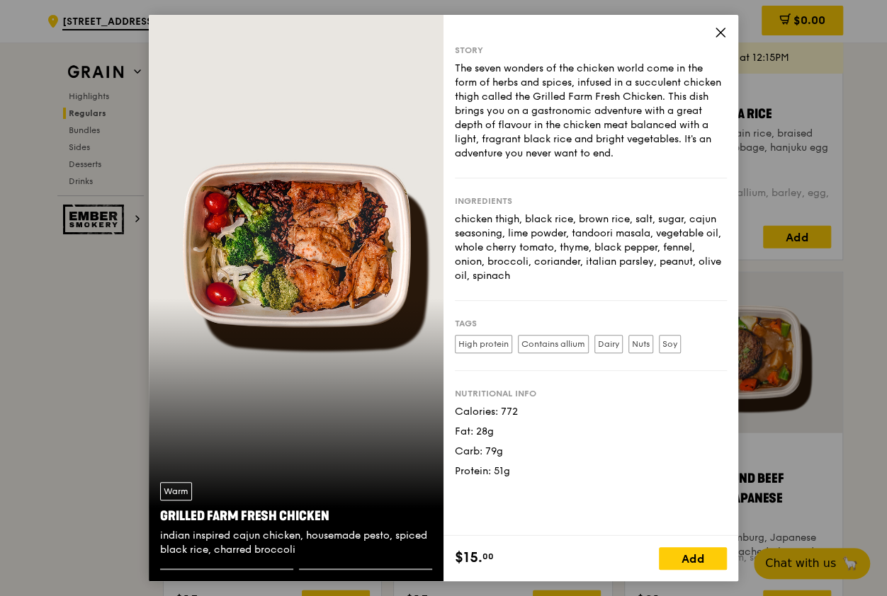
click at [330, 276] on div "Warm Grilled Farm Fresh Chicken indian inspired cajun chicken, housemade pesto,…" at bounding box center [296, 298] width 295 height 567
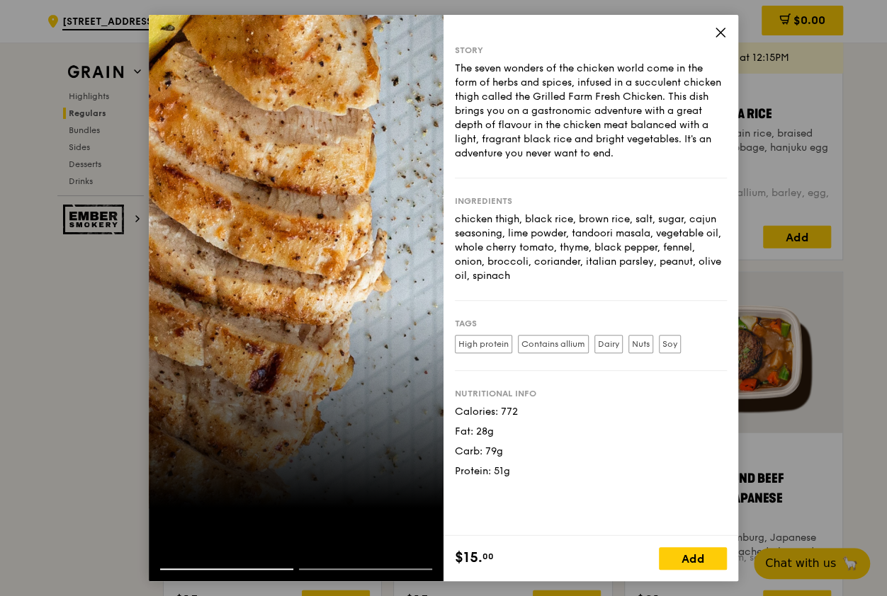
click at [330, 276] on div at bounding box center [296, 298] width 295 height 567
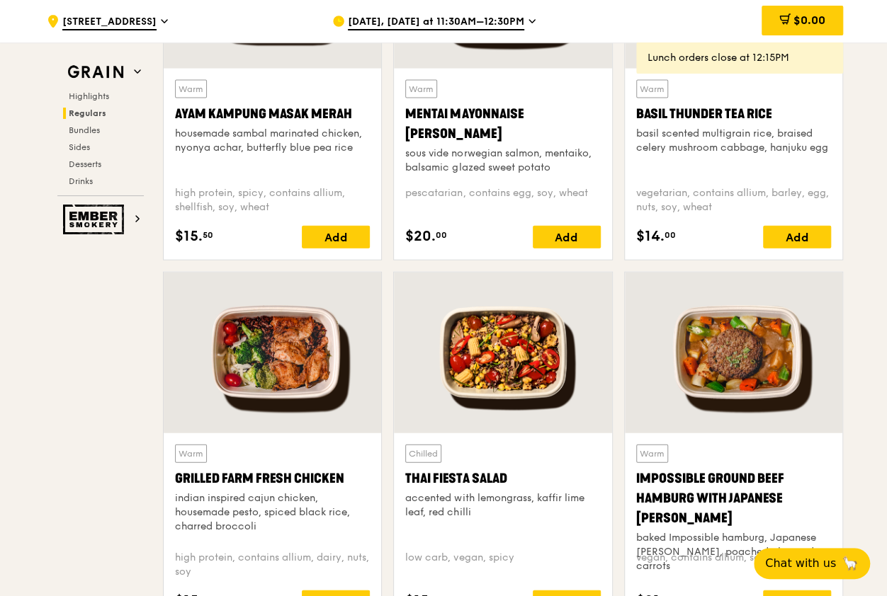
click at [237, 358] on div at bounding box center [272, 353] width 217 height 161
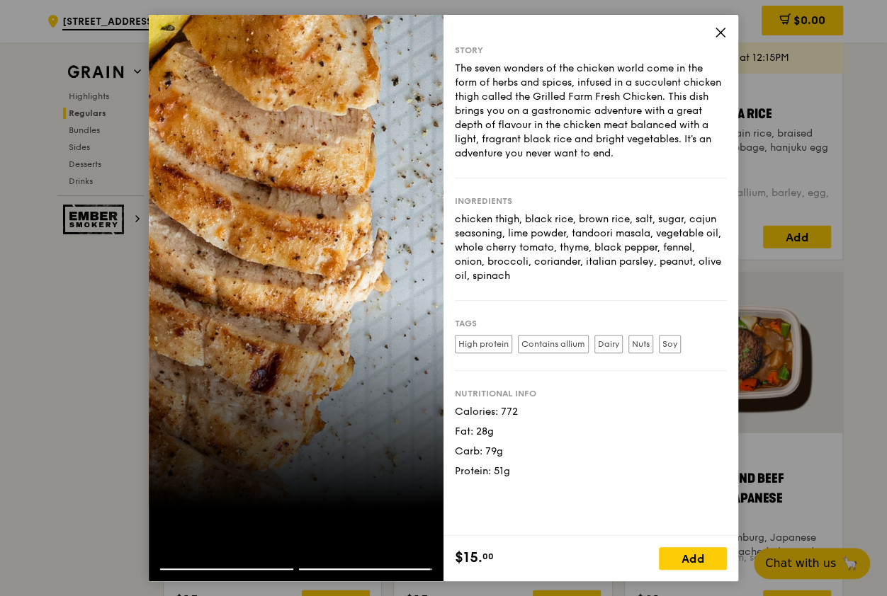
click at [270, 514] on div at bounding box center [296, 298] width 295 height 567
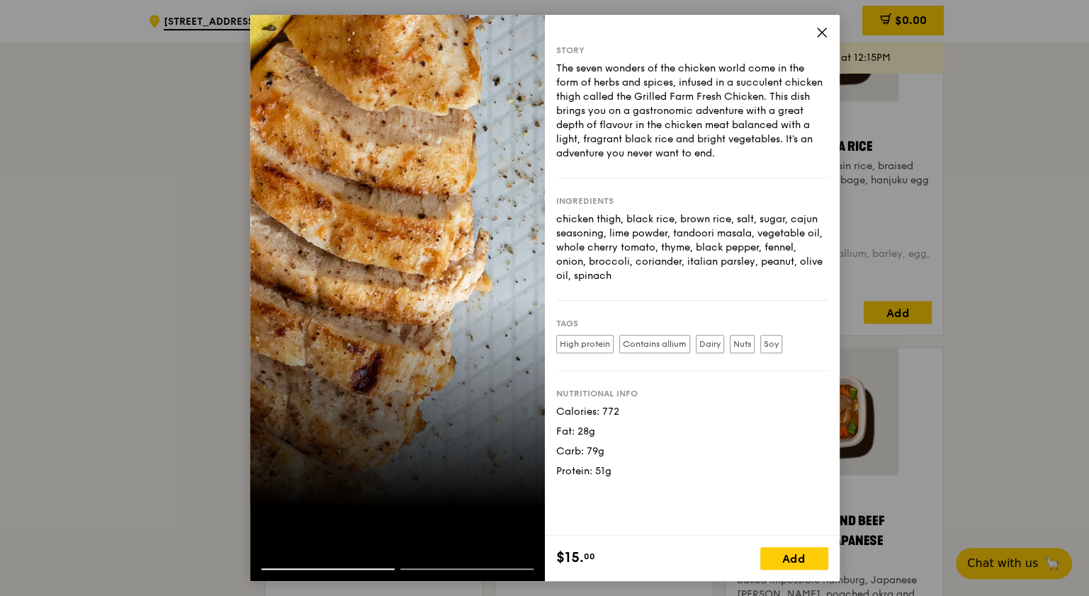
scroll to position [1363, 0]
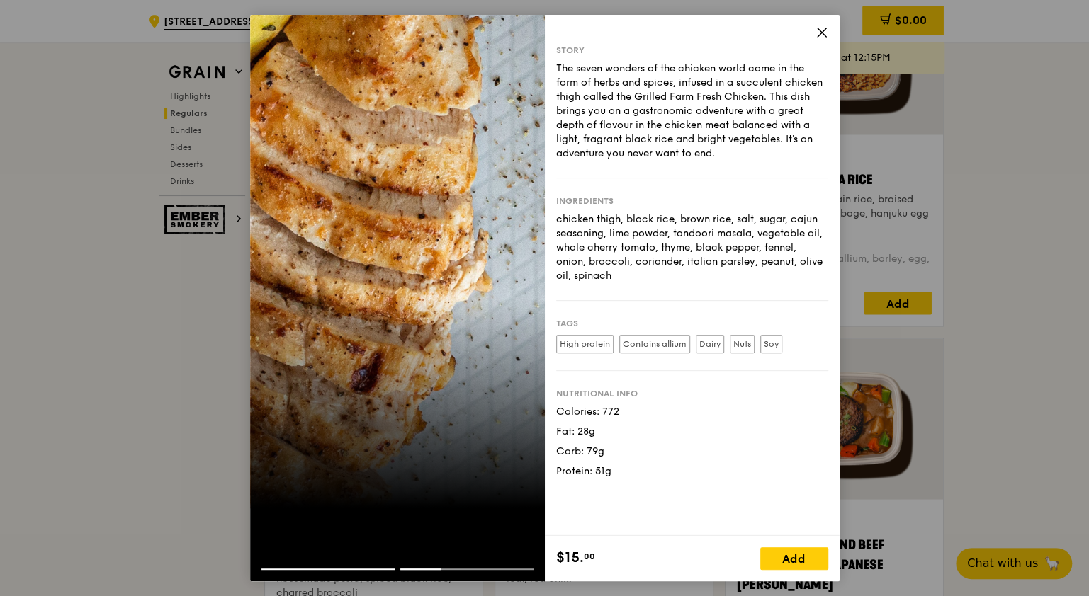
click at [820, 33] on icon at bounding box center [821, 32] width 13 height 13
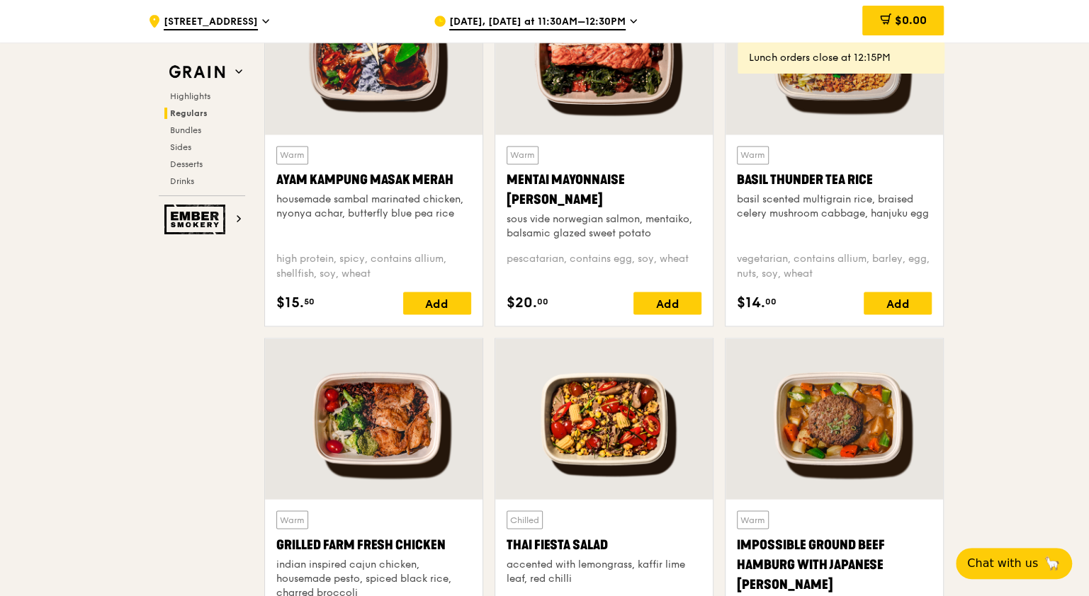
click at [858, 184] on div "Basil Thunder Tea Rice" at bounding box center [834, 180] width 195 height 20
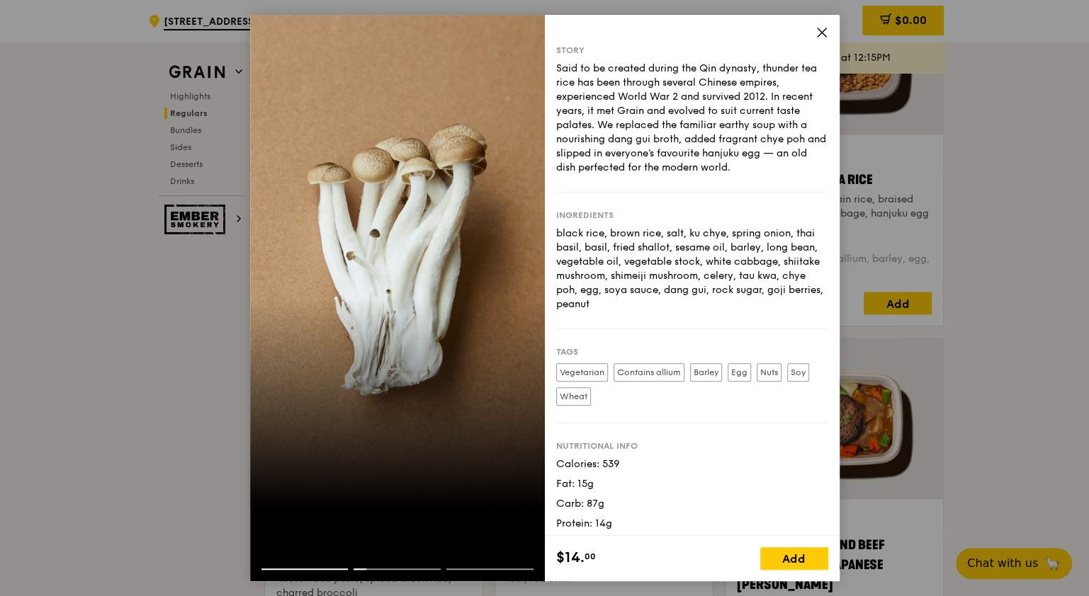
click at [819, 29] on icon at bounding box center [821, 32] width 13 height 13
